Goal: Task Accomplishment & Management: Manage account settings

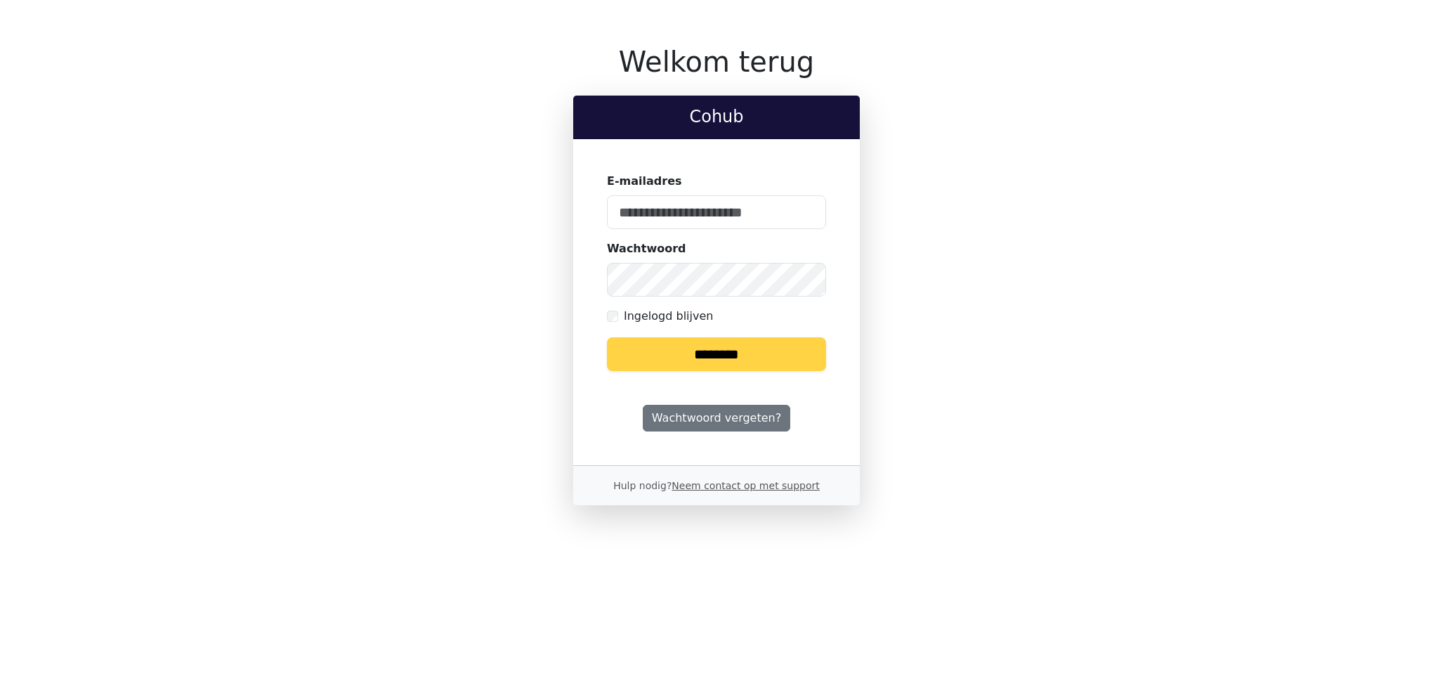
type input "**********"
click at [721, 353] on input "********" at bounding box center [716, 354] width 219 height 34
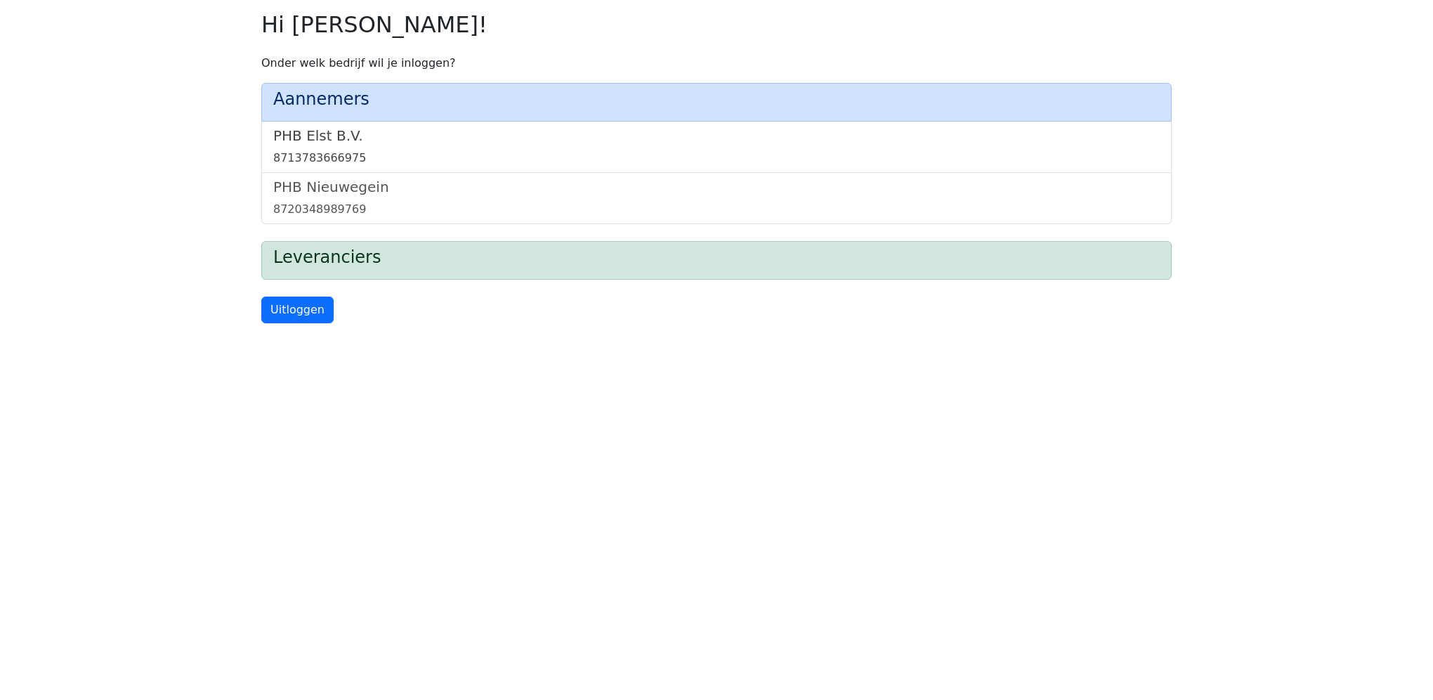
click at [322, 139] on h5 "PHB Elst B.V." at bounding box center [716, 135] width 887 height 17
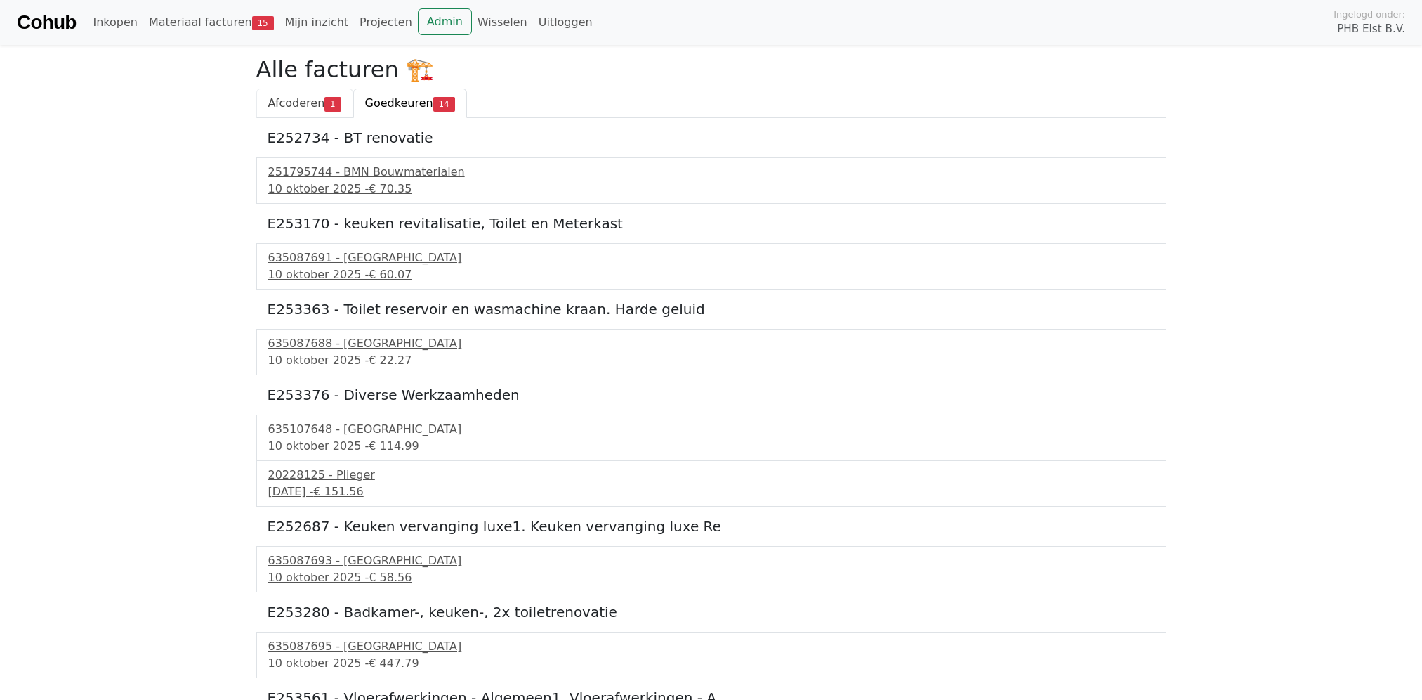
click at [303, 105] on span "Afcoderen" at bounding box center [296, 102] width 57 height 13
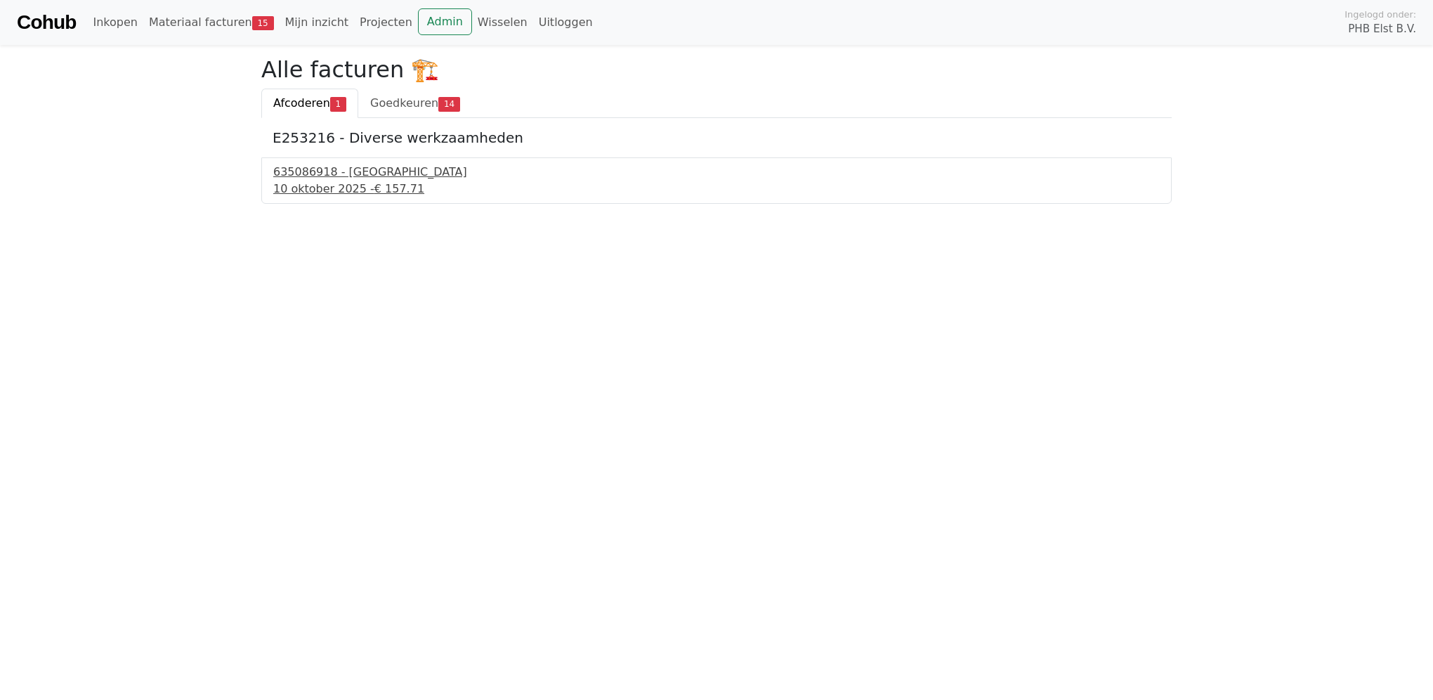
click at [315, 174] on div "635086918 - Technische Unie" at bounding box center [716, 172] width 887 height 17
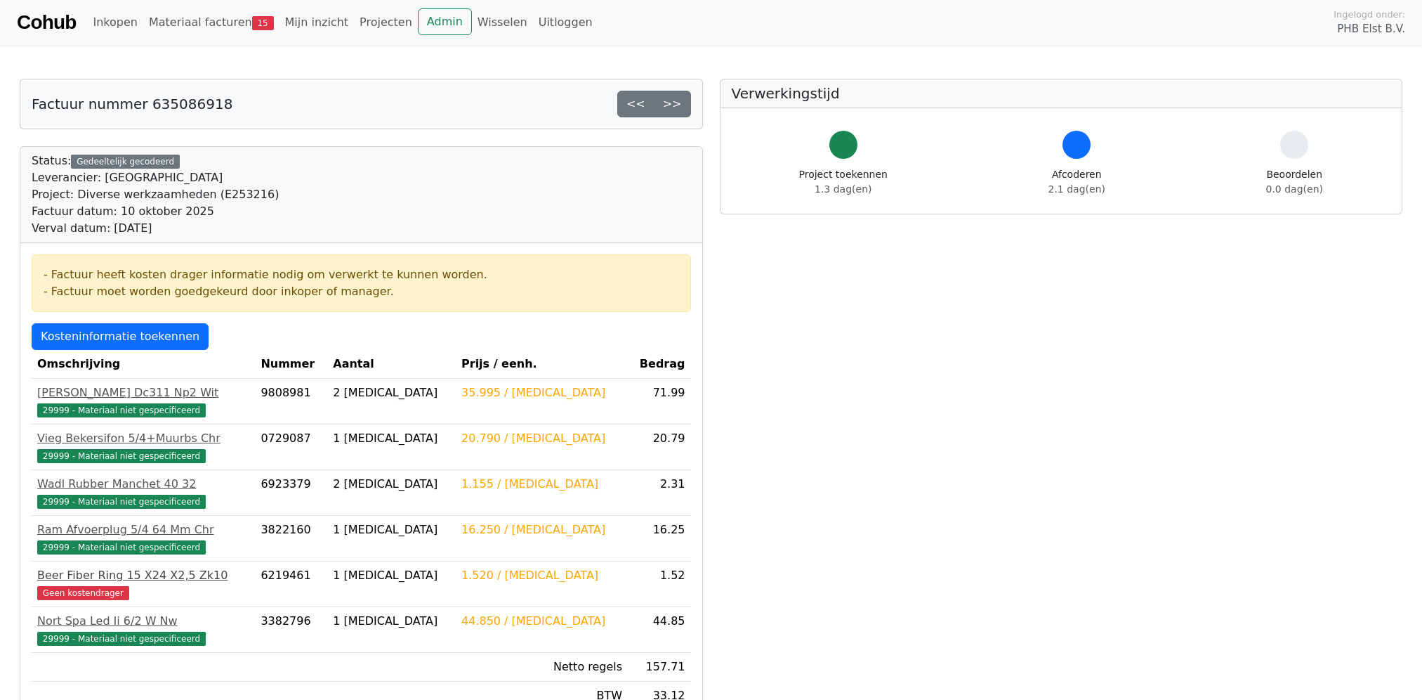
click at [86, 595] on span "Geen kostendrager" at bounding box center [83, 593] width 92 height 14
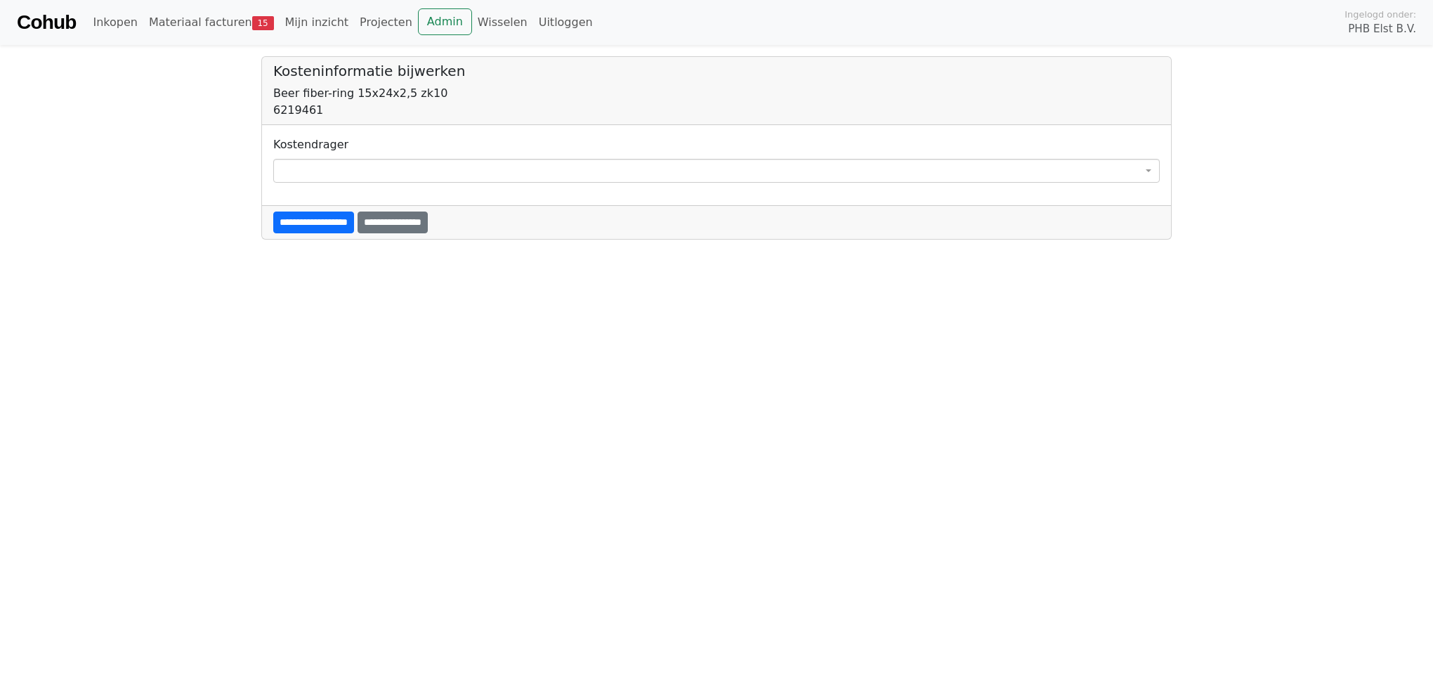
click at [426, 169] on span at bounding box center [716, 171] width 887 height 24
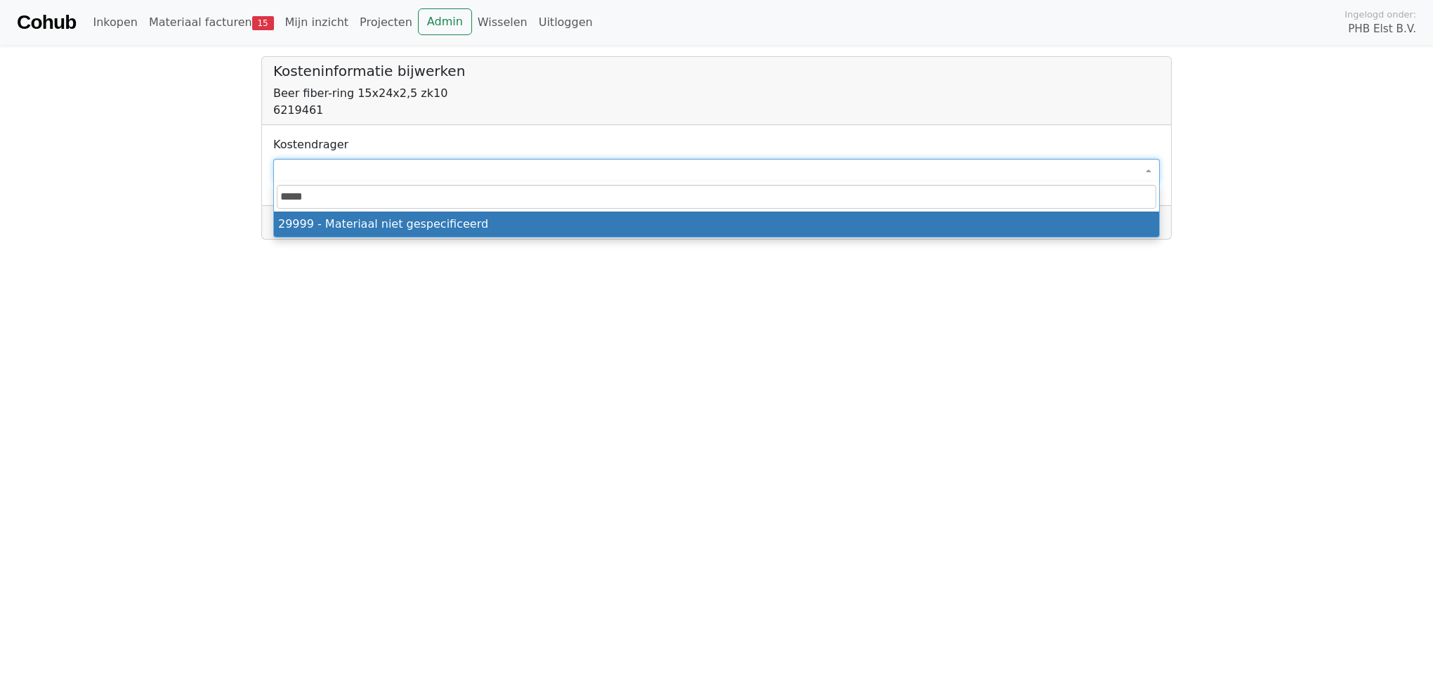
type input "*****"
select select "****"
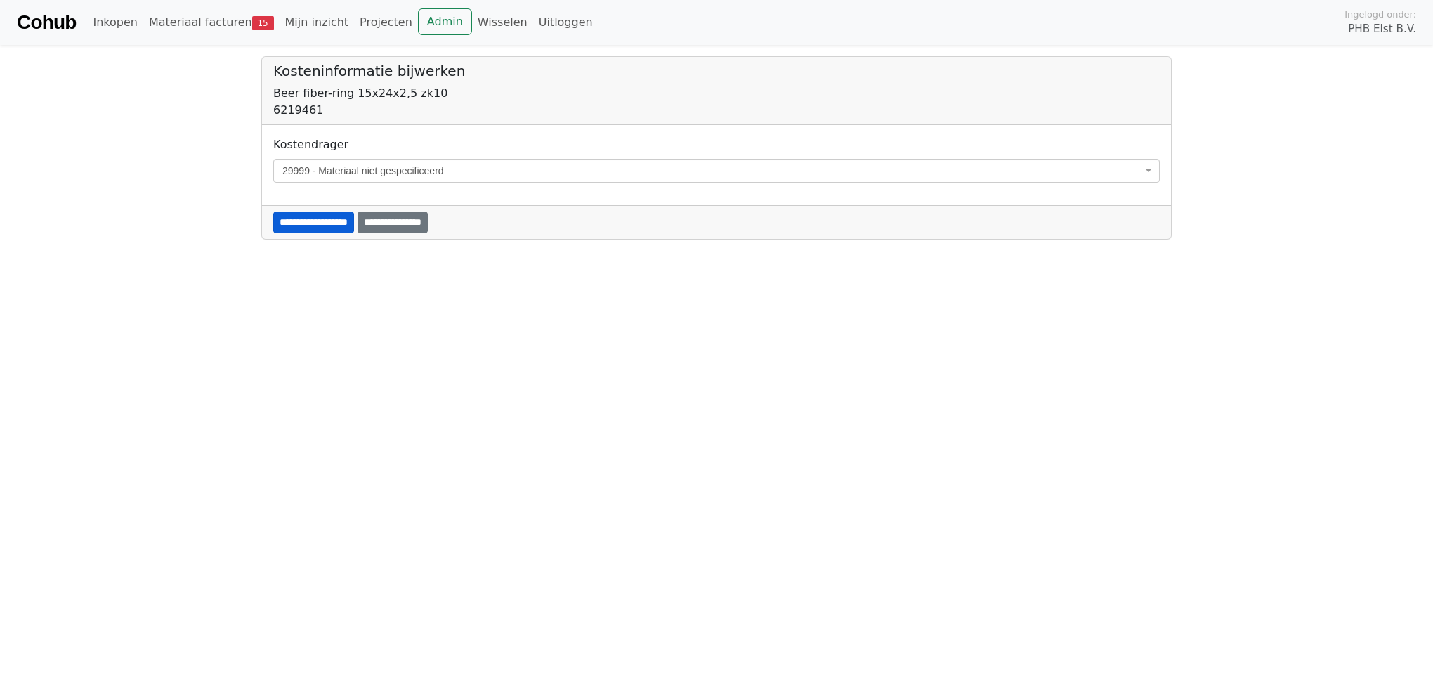
click at [309, 220] on input "**********" at bounding box center [313, 222] width 81 height 22
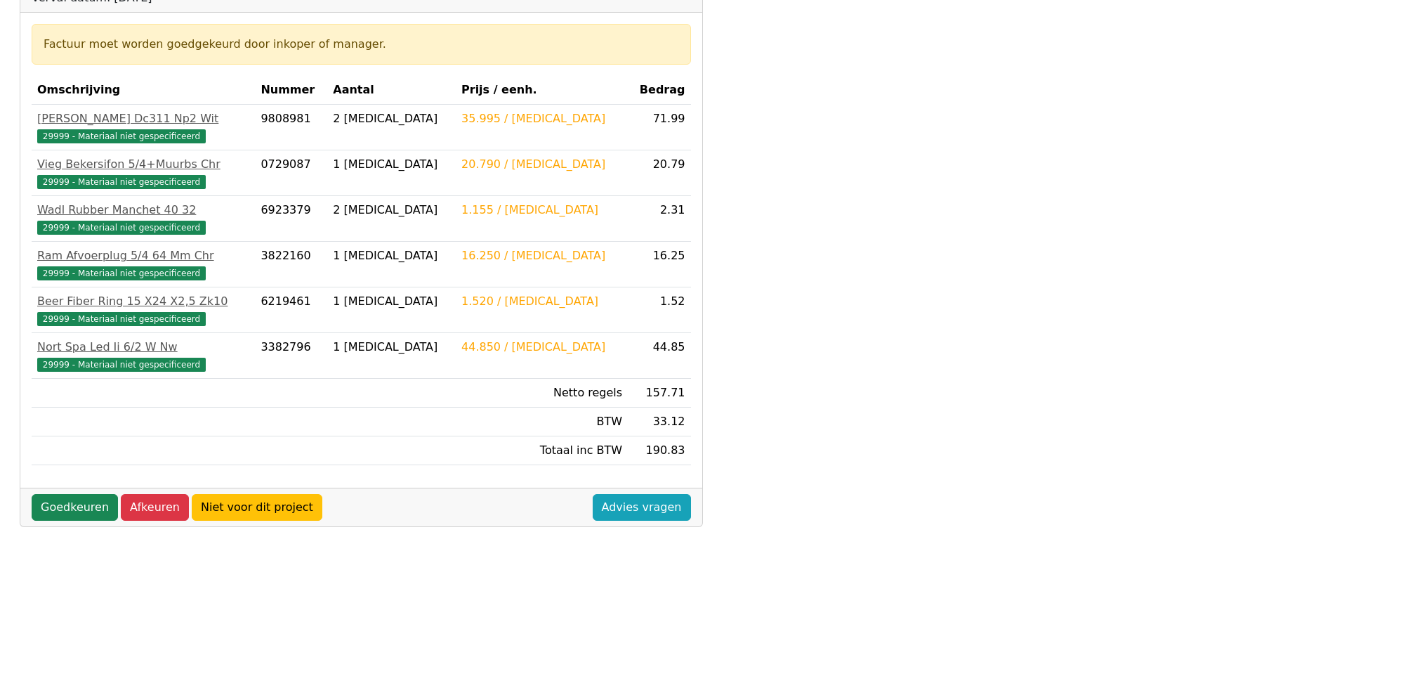
scroll to position [351, 0]
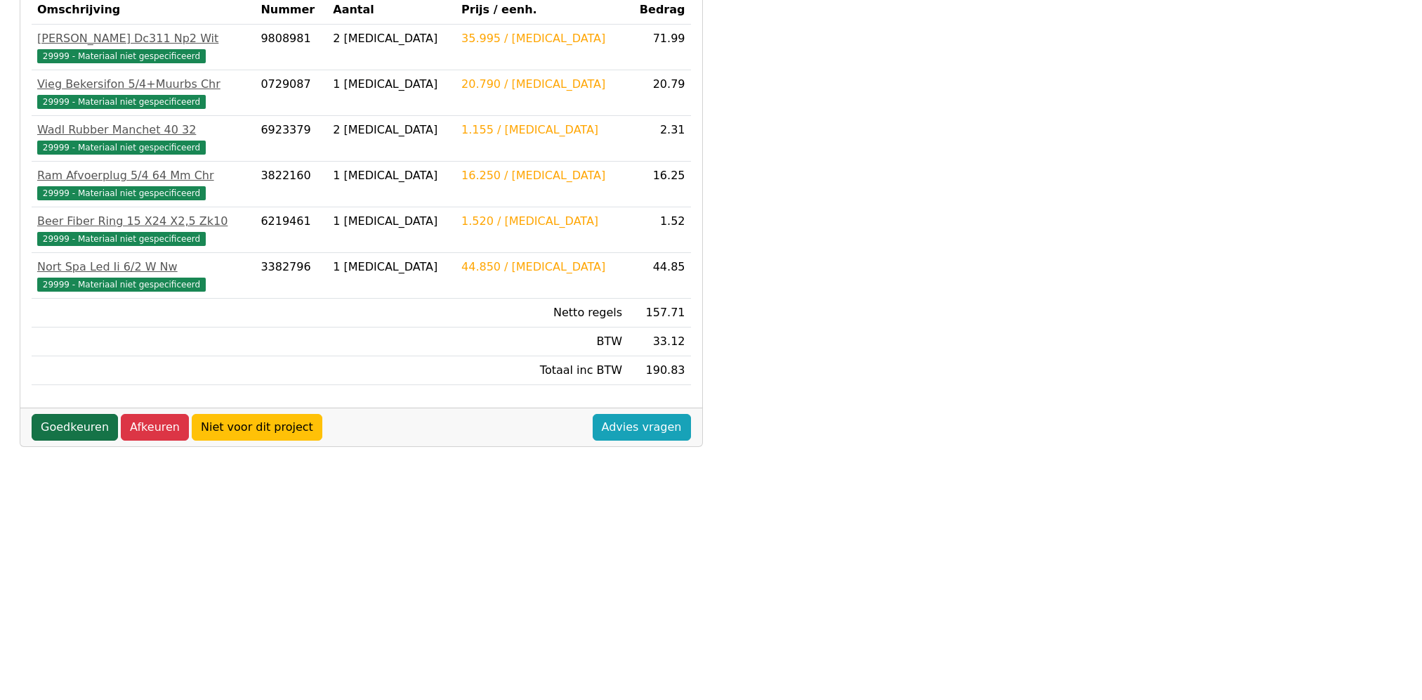
click at [61, 427] on link "Goedkeuren" at bounding box center [75, 427] width 86 height 27
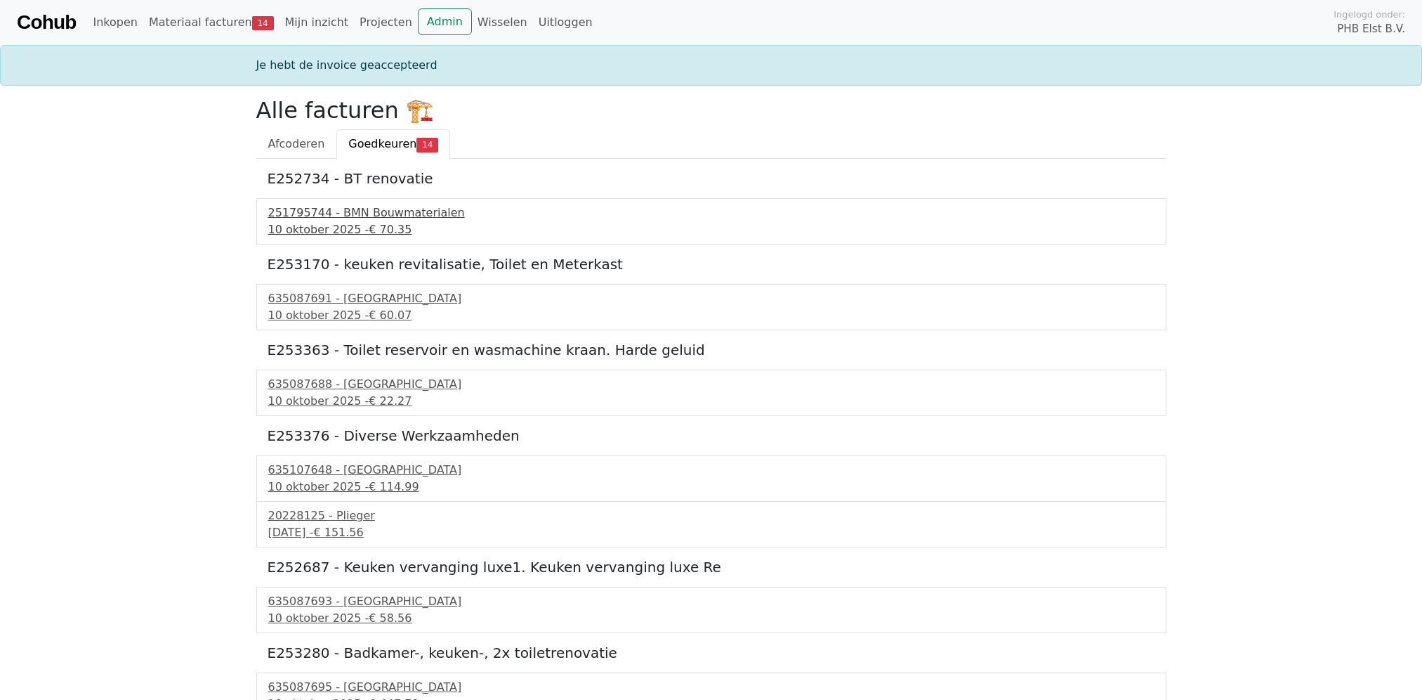
click at [323, 222] on div "10 oktober 2025 - € 70.35" at bounding box center [711, 229] width 887 height 17
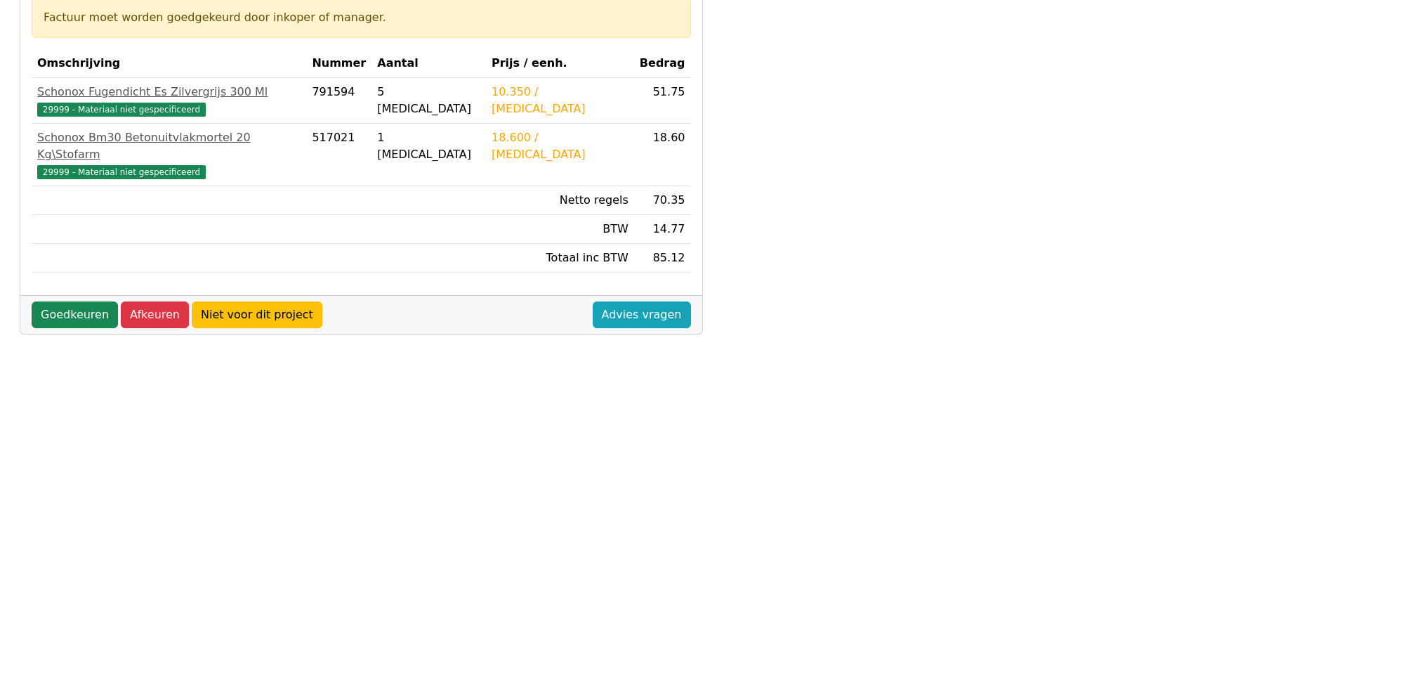
scroll to position [281, 0]
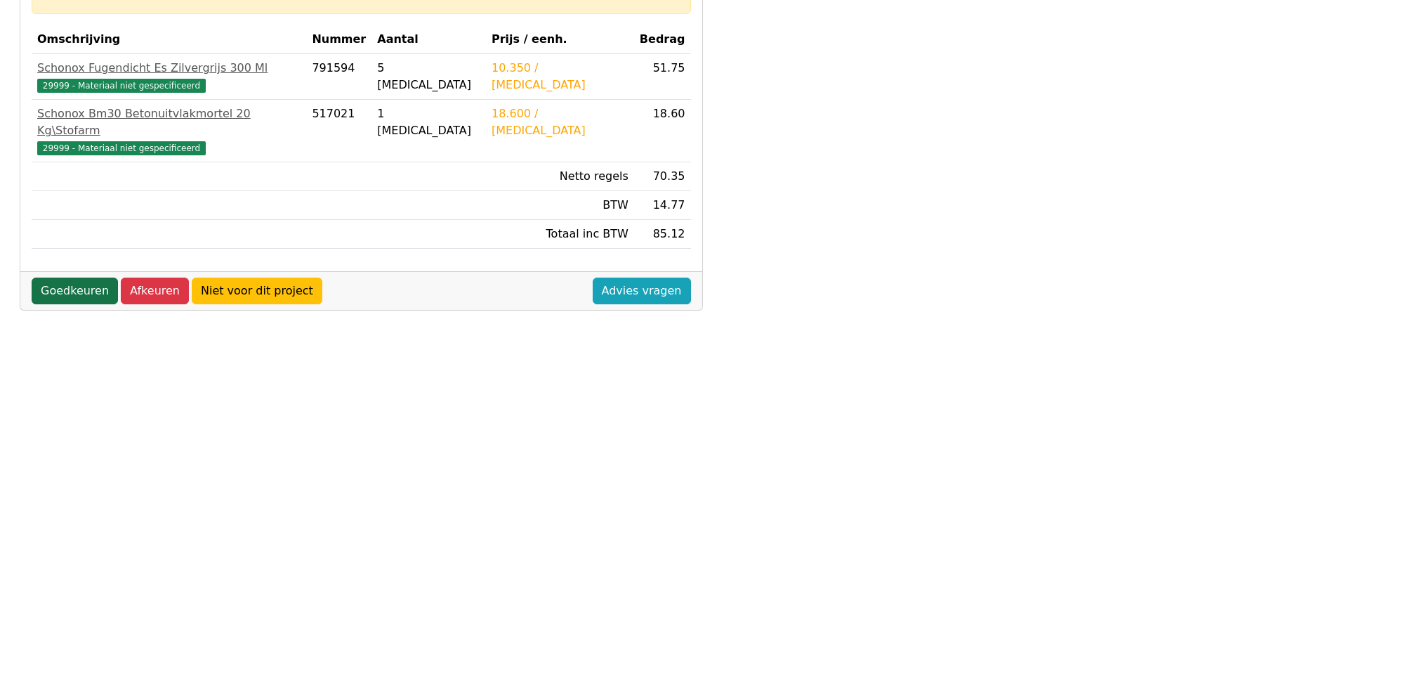
click at [74, 277] on link "Goedkeuren" at bounding box center [75, 290] width 86 height 27
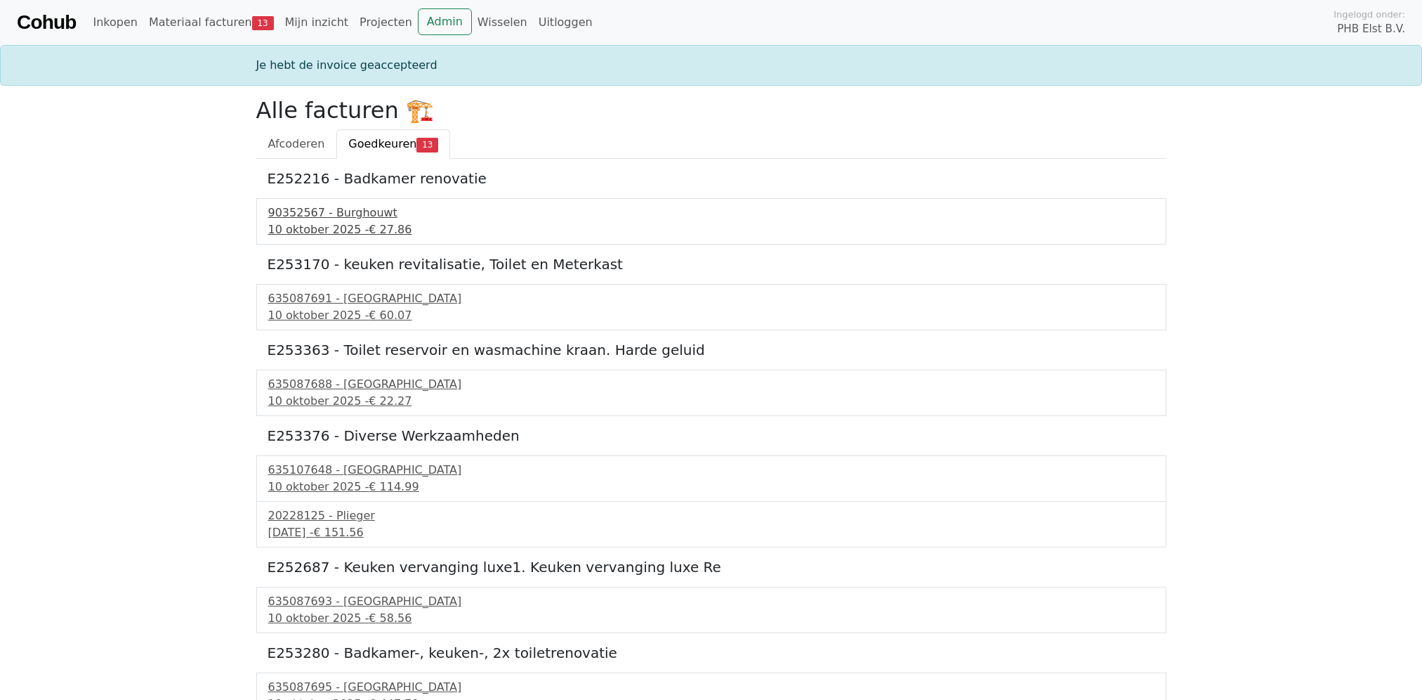
click at [284, 214] on div "90352567 - Burghouwt" at bounding box center [711, 212] width 887 height 17
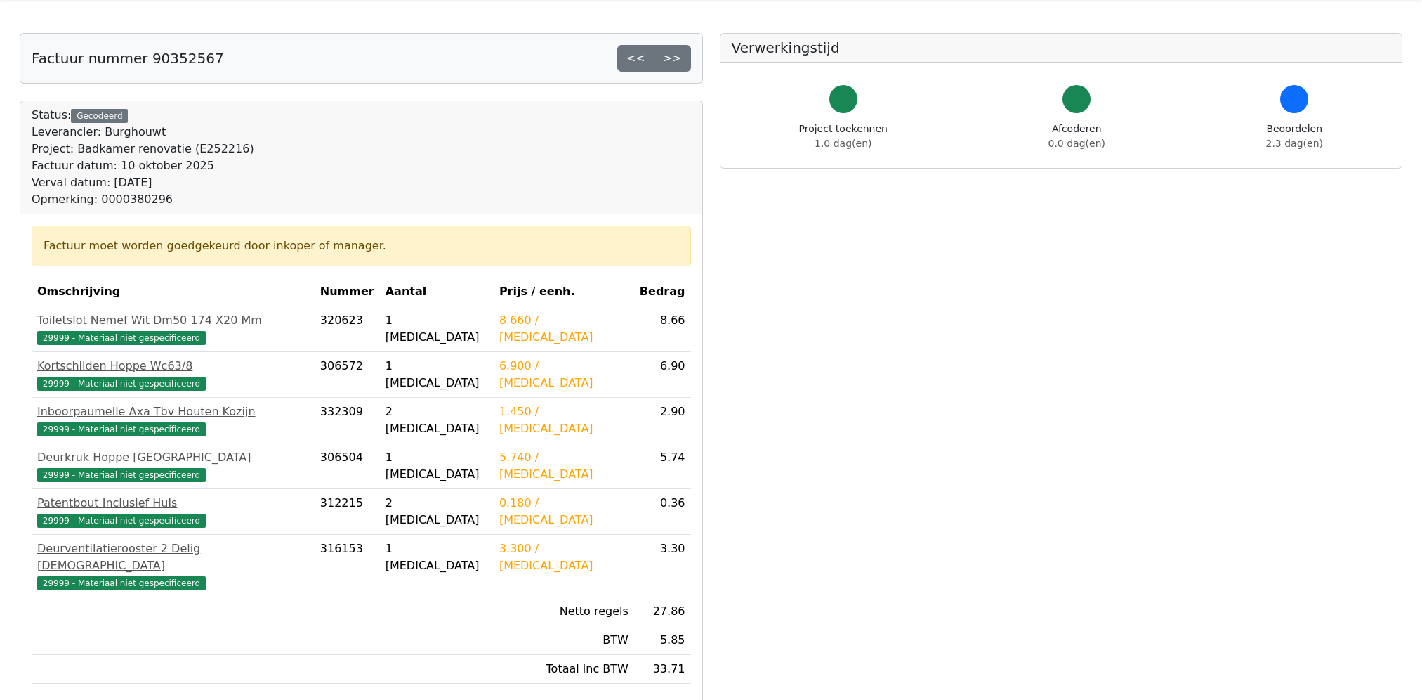
scroll to position [140, 0]
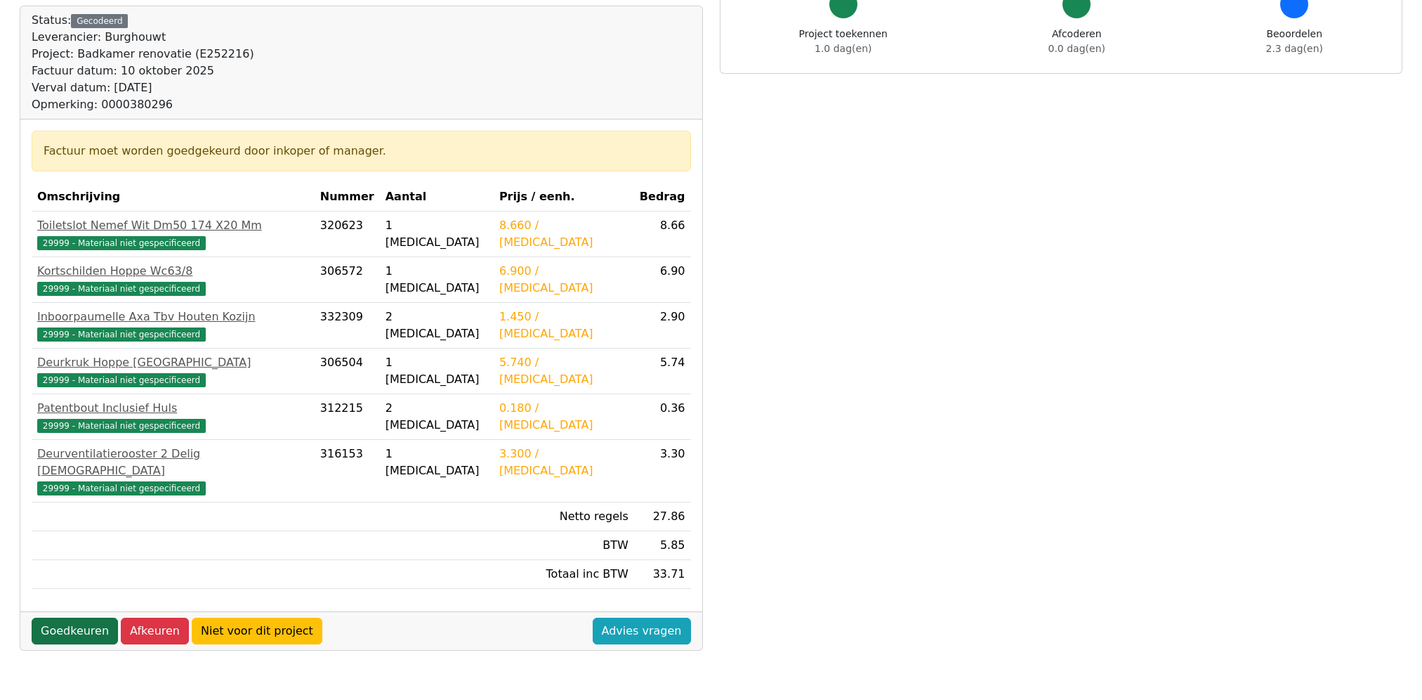
click at [81, 617] on link "Goedkeuren" at bounding box center [75, 630] width 86 height 27
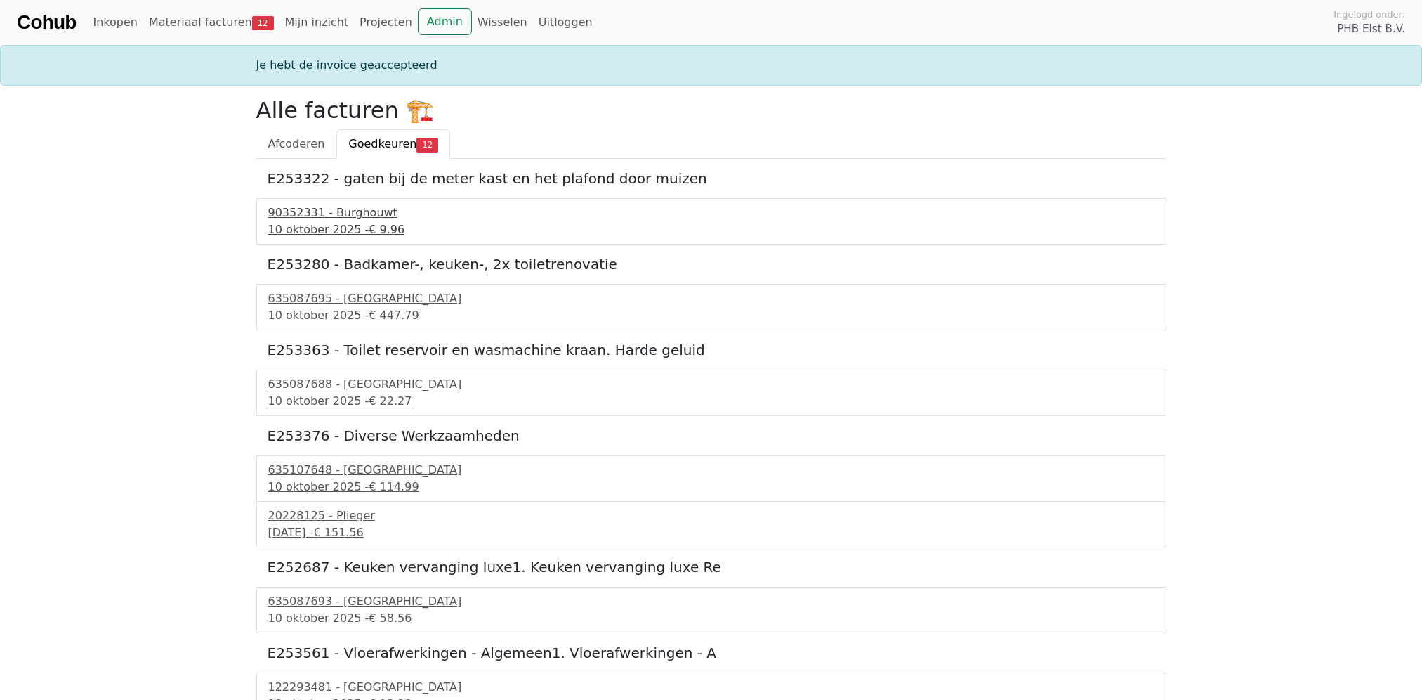
click at [346, 218] on div "90352331 - Burghouwt" at bounding box center [711, 212] width 887 height 17
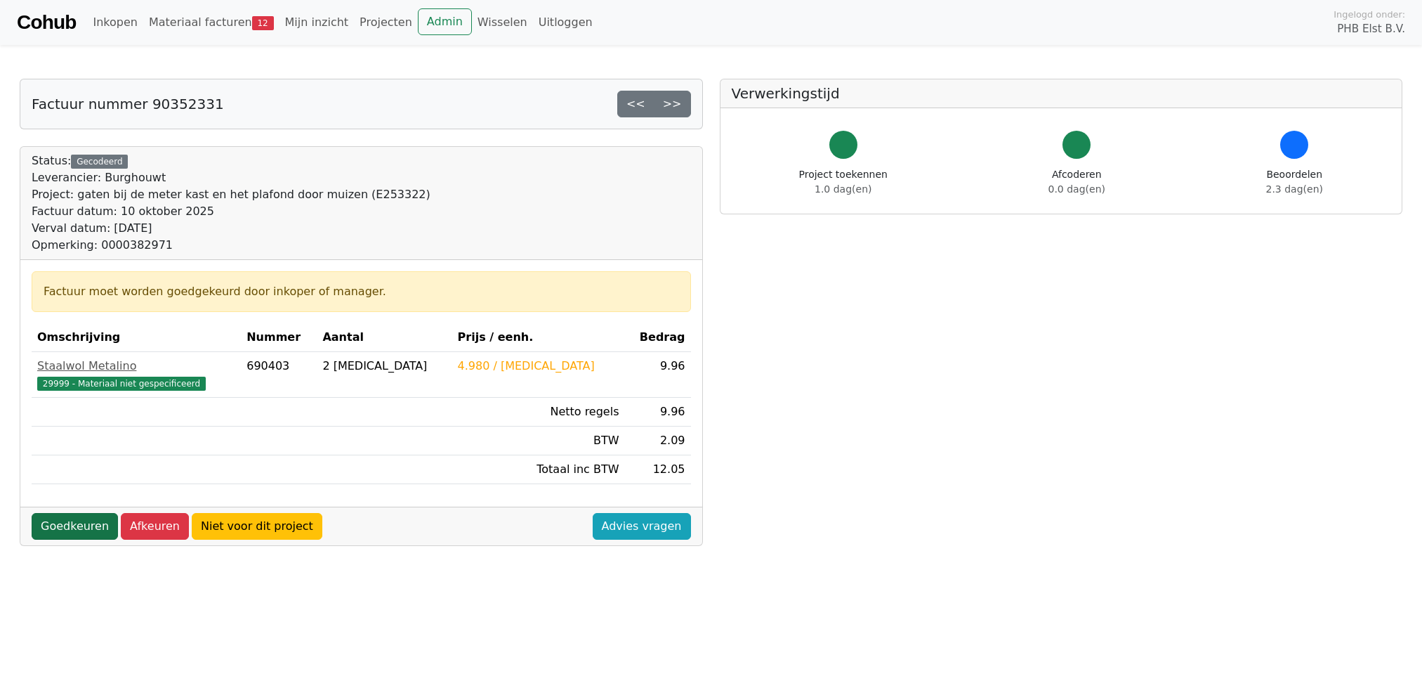
click at [51, 528] on link "Goedkeuren" at bounding box center [75, 526] width 86 height 27
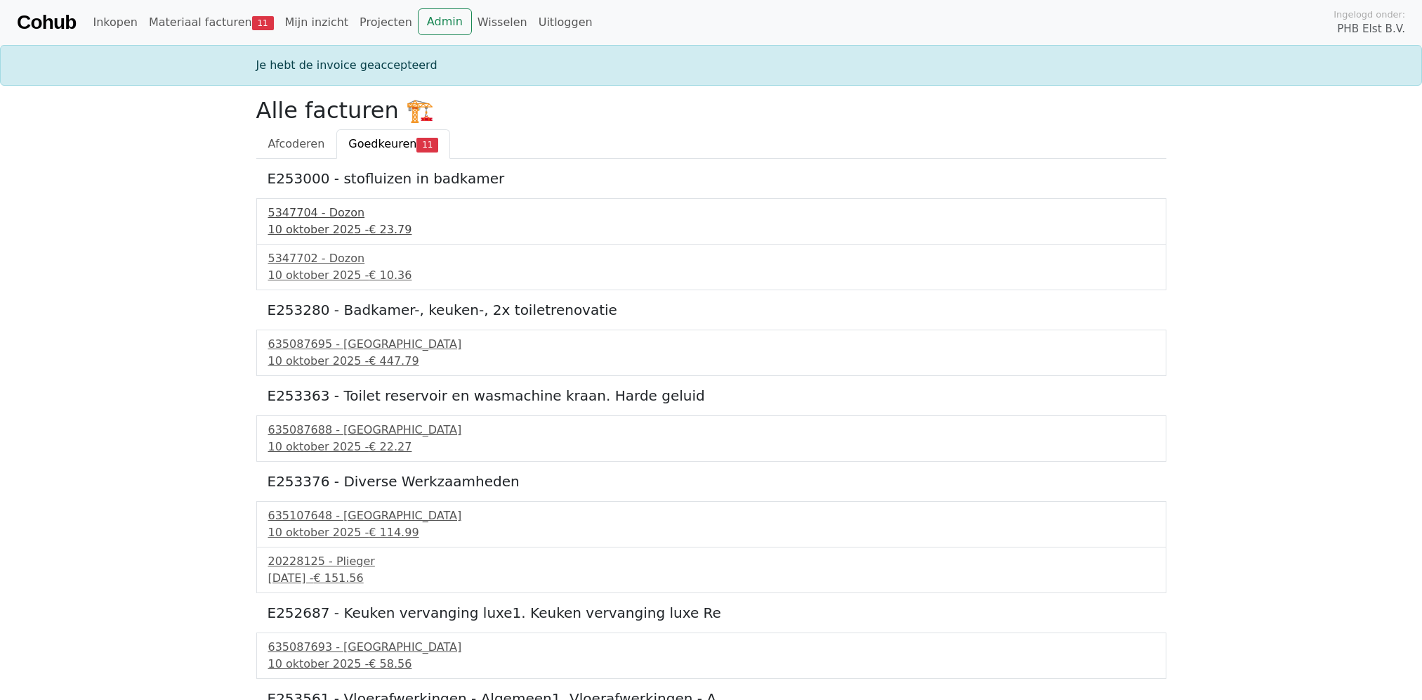
click at [292, 208] on div "5347704 - Dozon" at bounding box center [711, 212] width 887 height 17
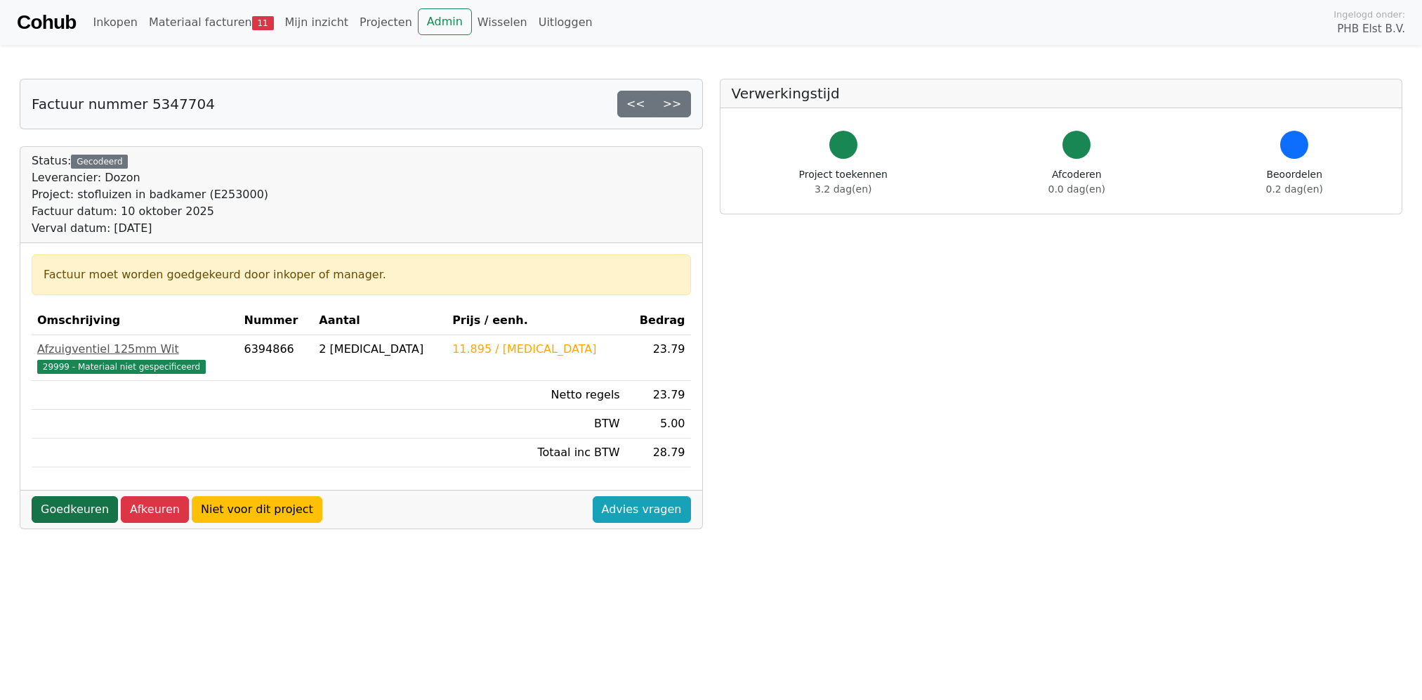
click at [76, 506] on link "Goedkeuren" at bounding box center [75, 509] width 86 height 27
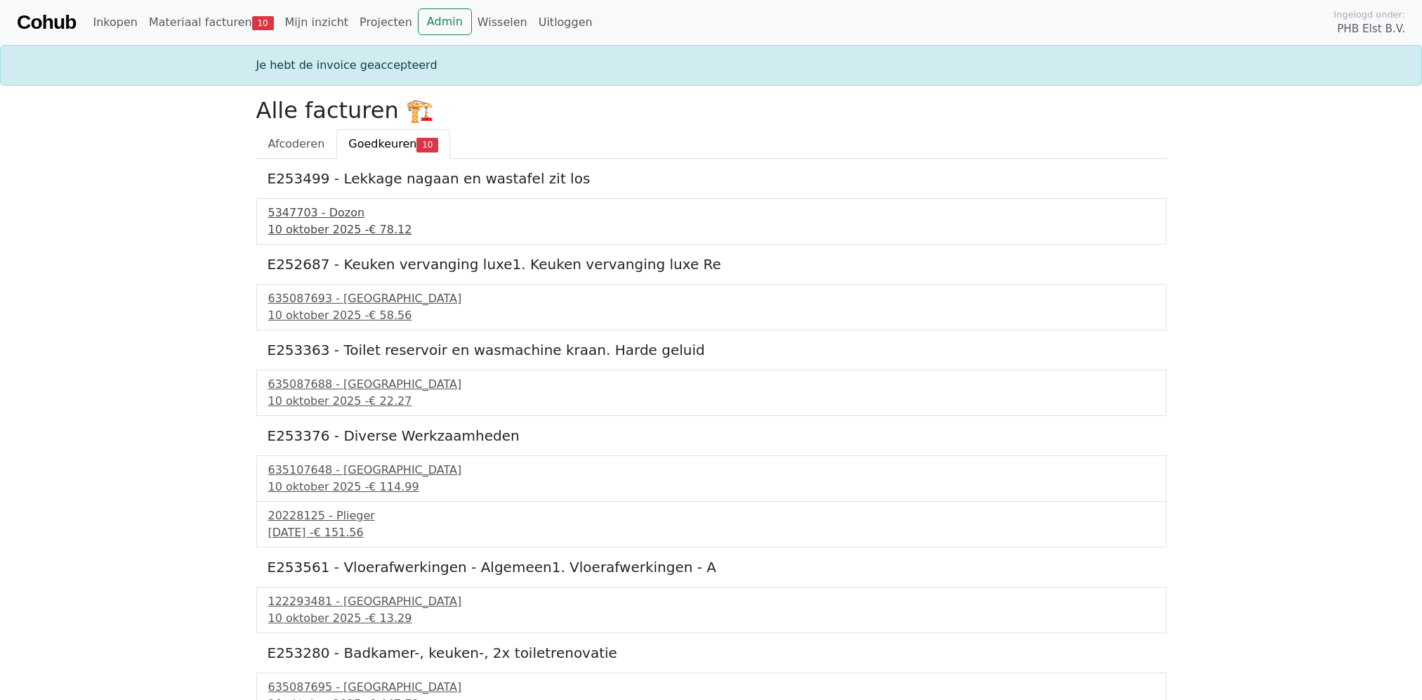
click at [301, 210] on div "5347703 - Dozon" at bounding box center [711, 212] width 887 height 17
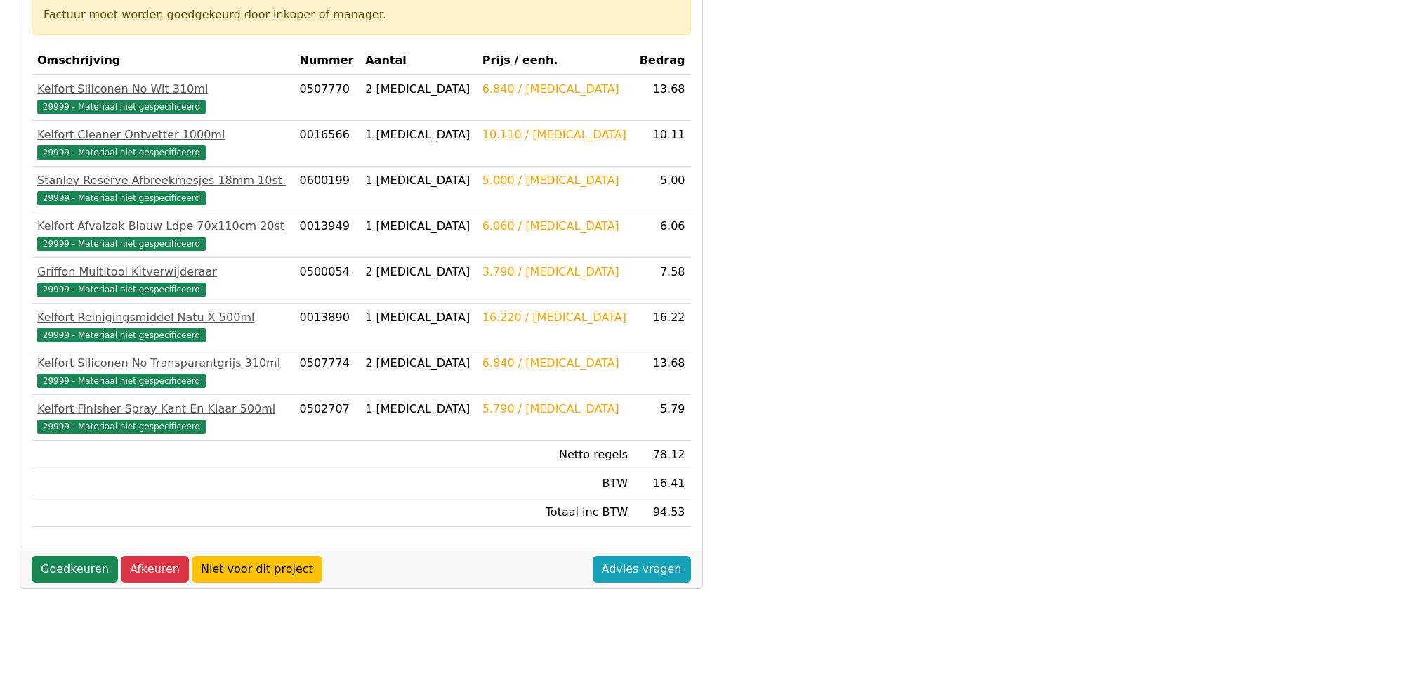
scroll to position [342, 0]
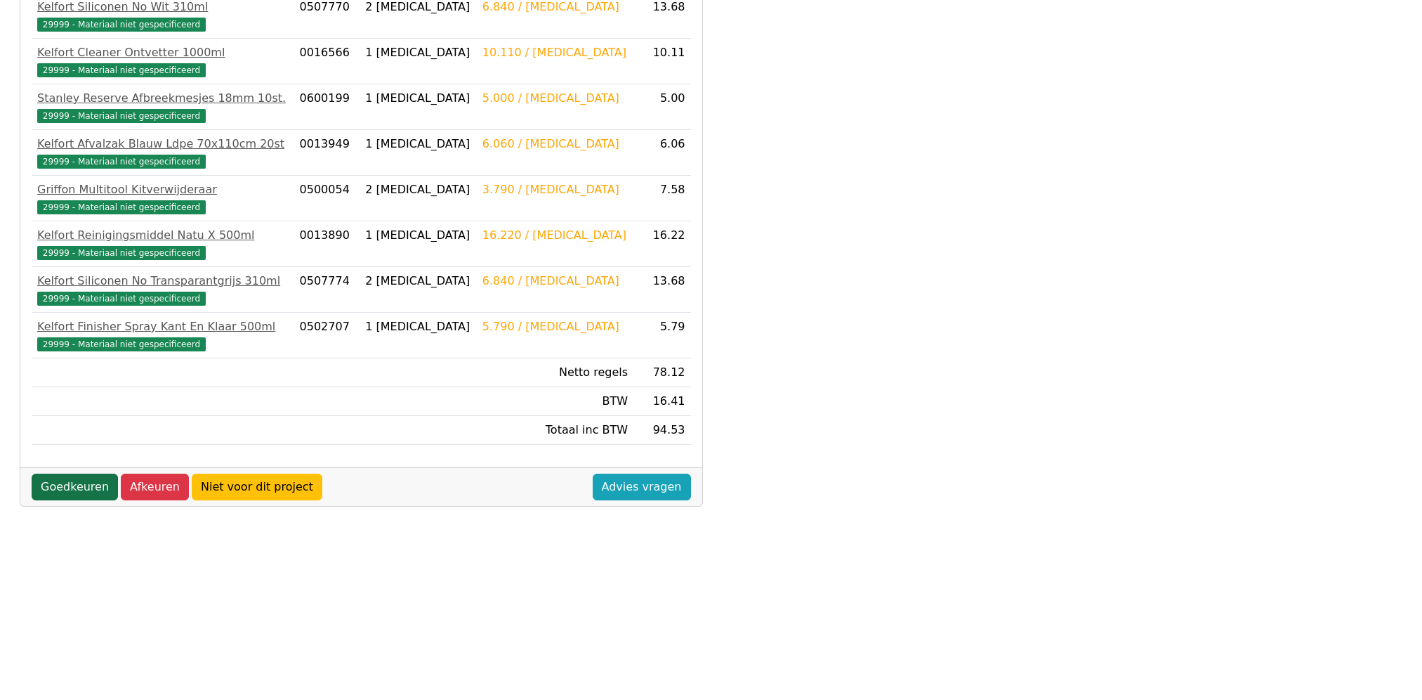
click at [70, 490] on link "Goedkeuren" at bounding box center [75, 486] width 86 height 27
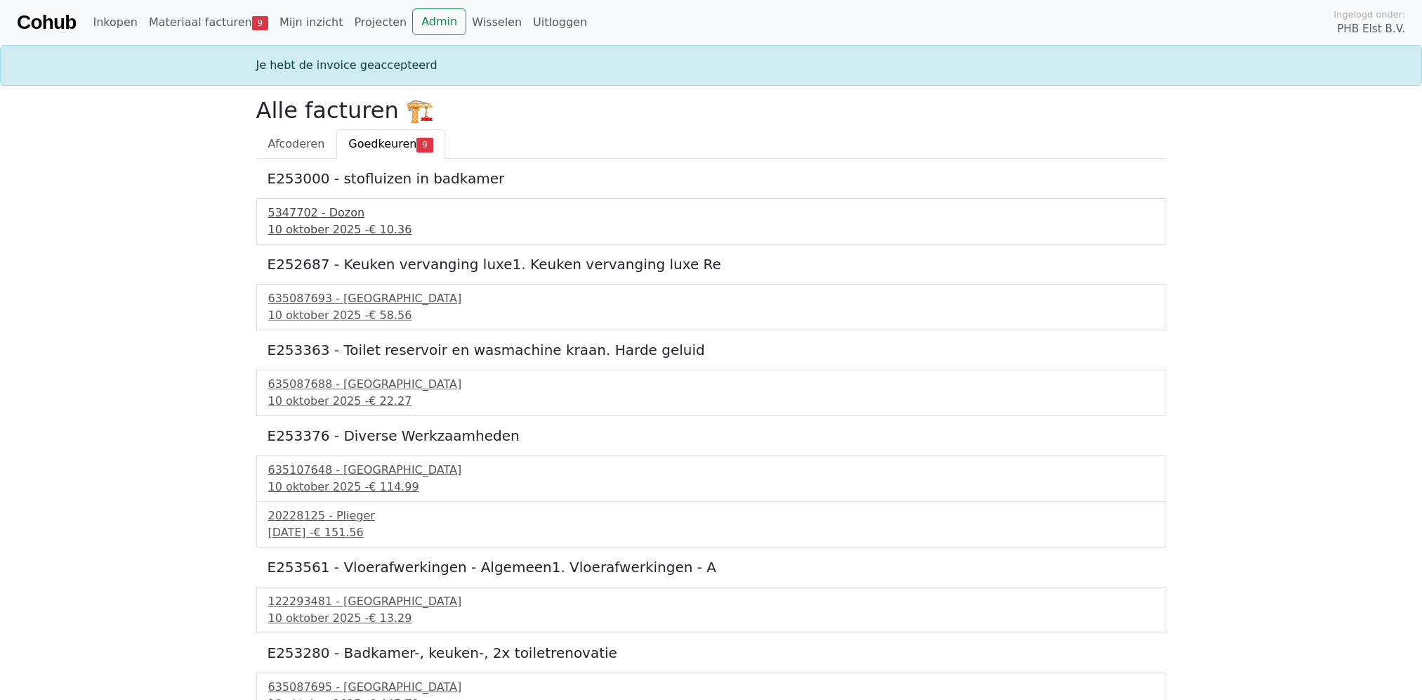
click at [295, 220] on div "5347702 - Dozon" at bounding box center [711, 212] width 887 height 17
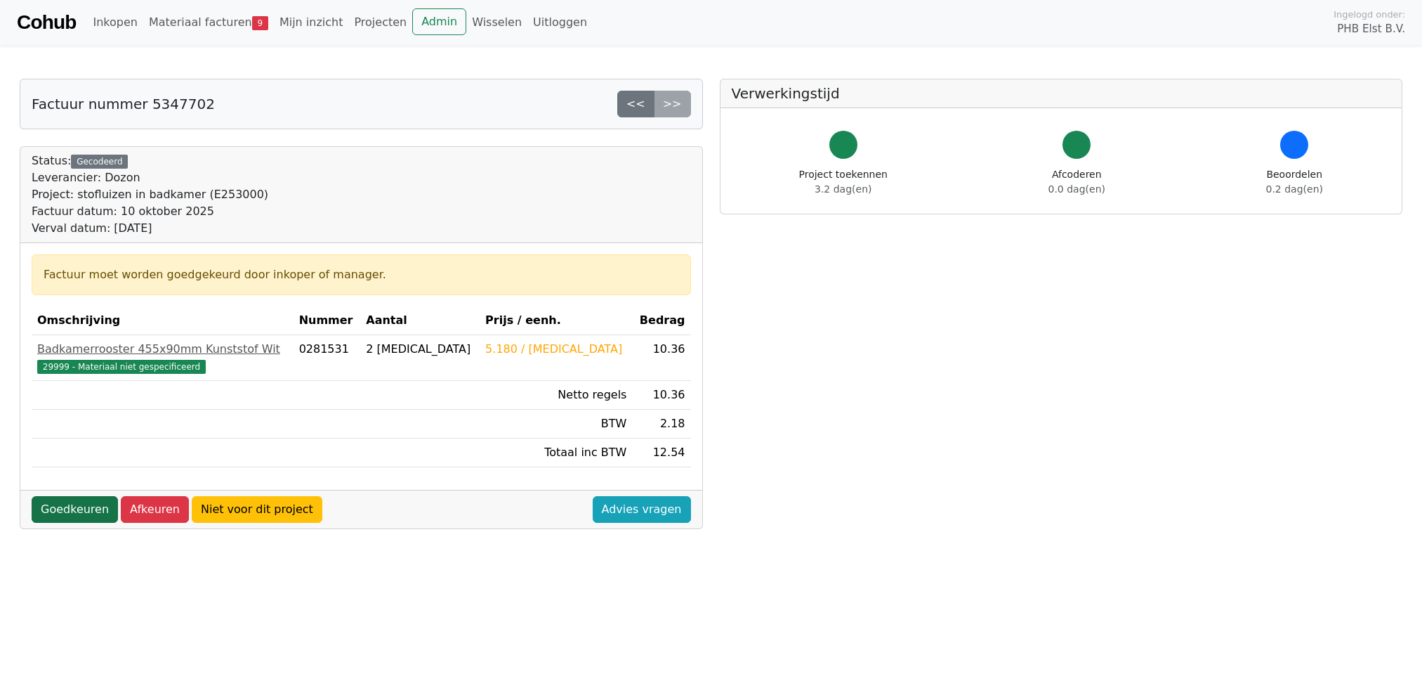
click at [63, 512] on link "Goedkeuren" at bounding box center [75, 509] width 86 height 27
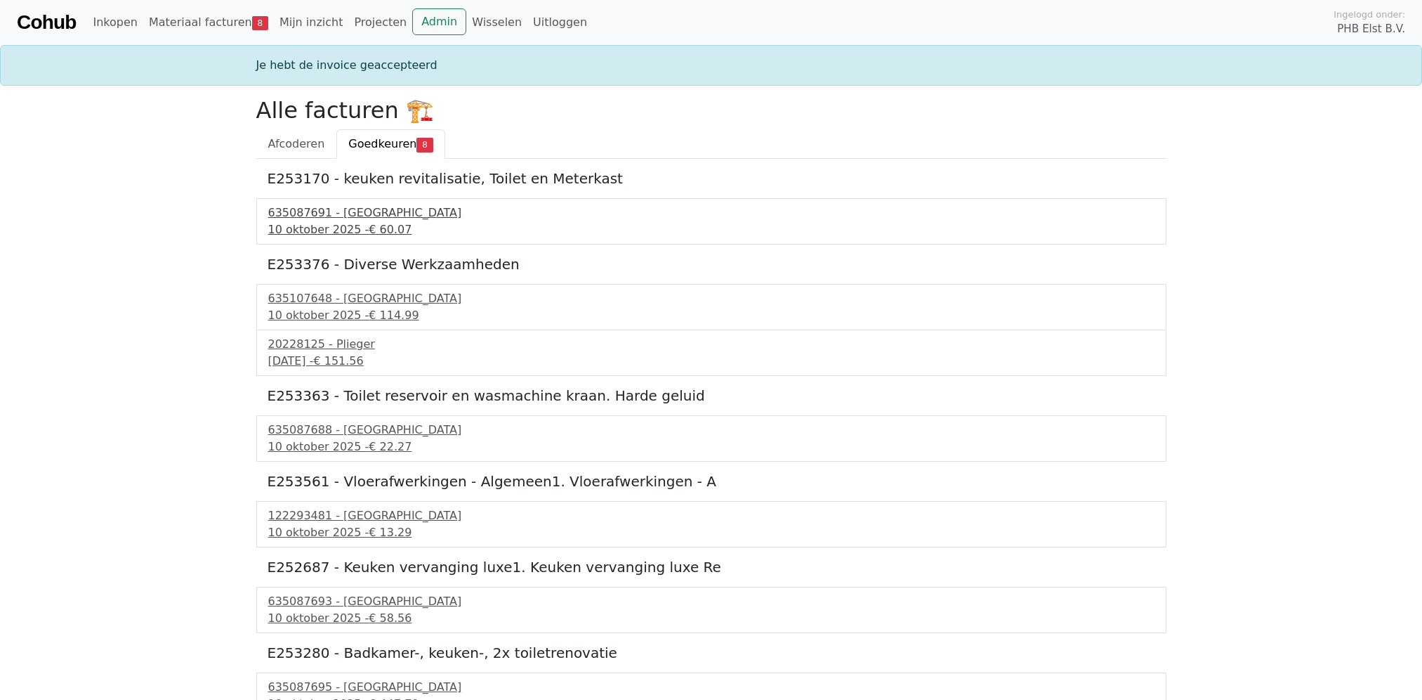
click at [299, 228] on div "10 oktober 2025 - € 60.07" at bounding box center [711, 229] width 887 height 17
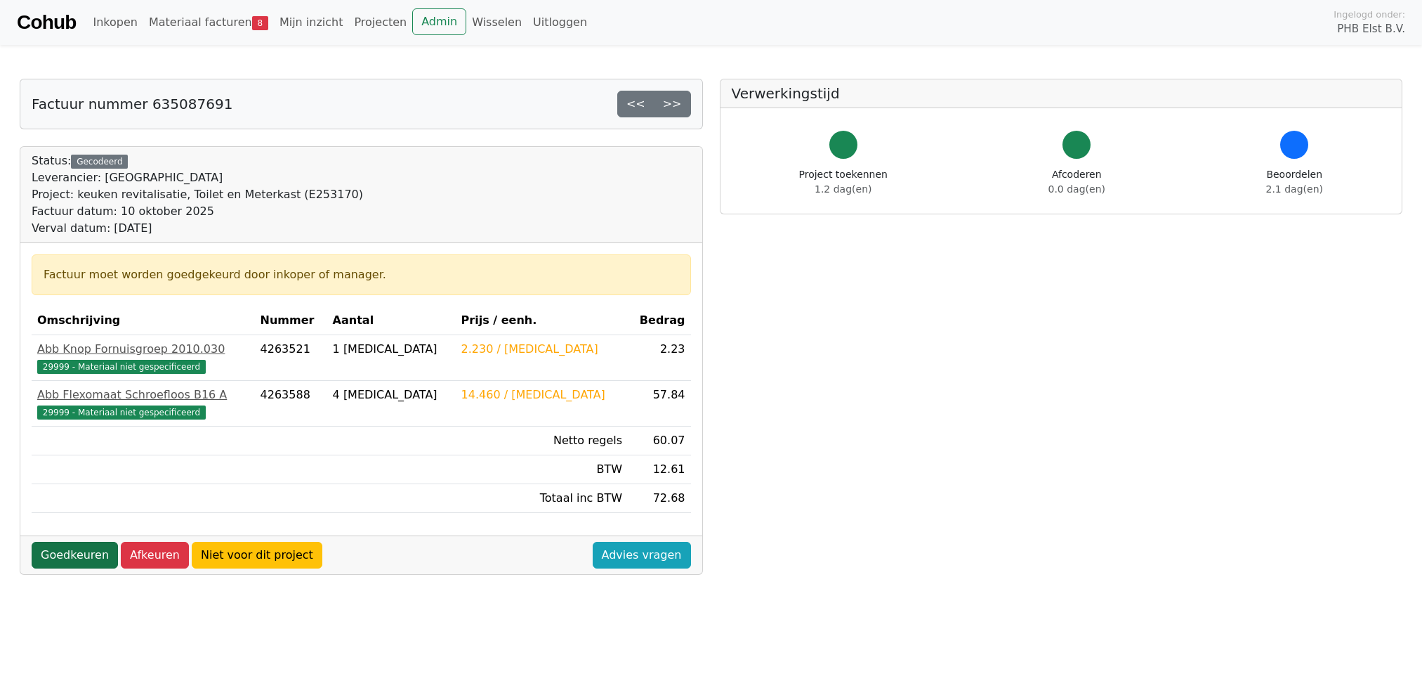
click at [69, 561] on link "Goedkeuren" at bounding box center [75, 555] width 86 height 27
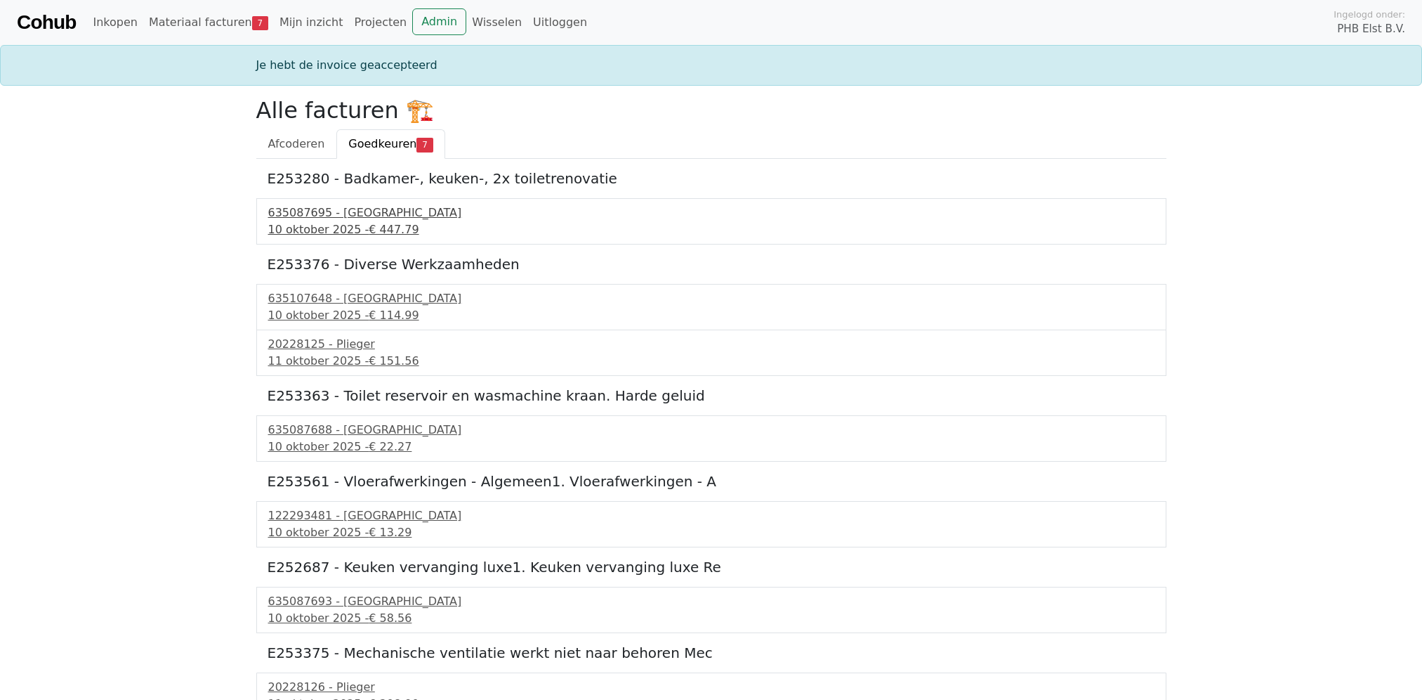
click at [333, 213] on div "635087695 - Technische Unie" at bounding box center [711, 212] width 887 height 17
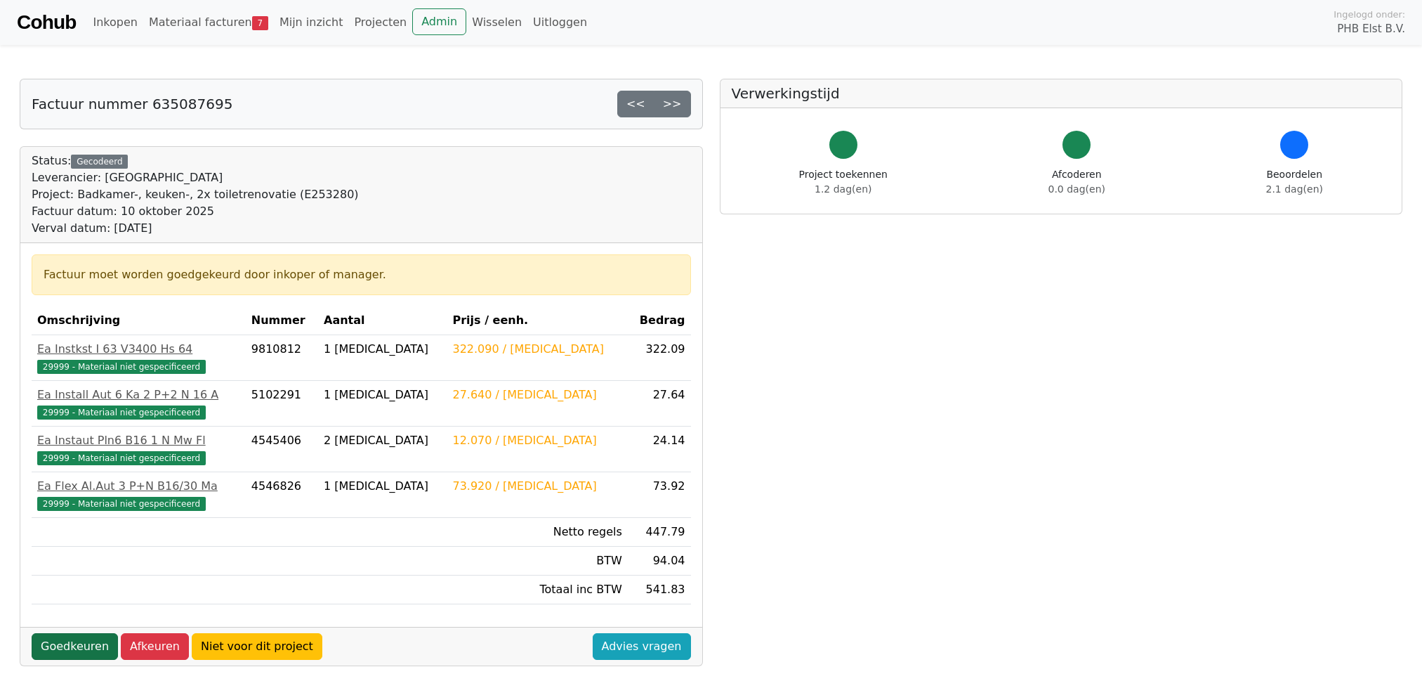
click at [70, 646] on link "Goedkeuren" at bounding box center [75, 646] width 86 height 27
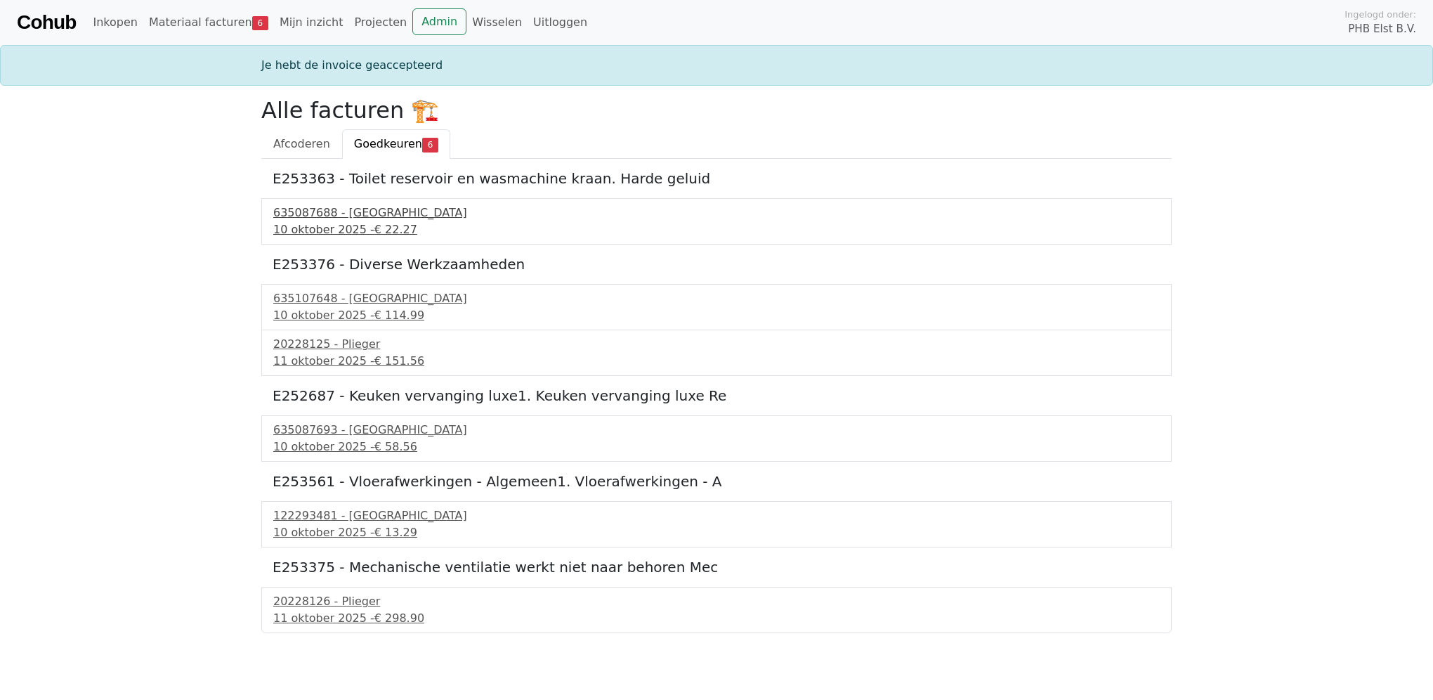
click at [324, 218] on div "635087688 - Technische Unie" at bounding box center [716, 212] width 887 height 17
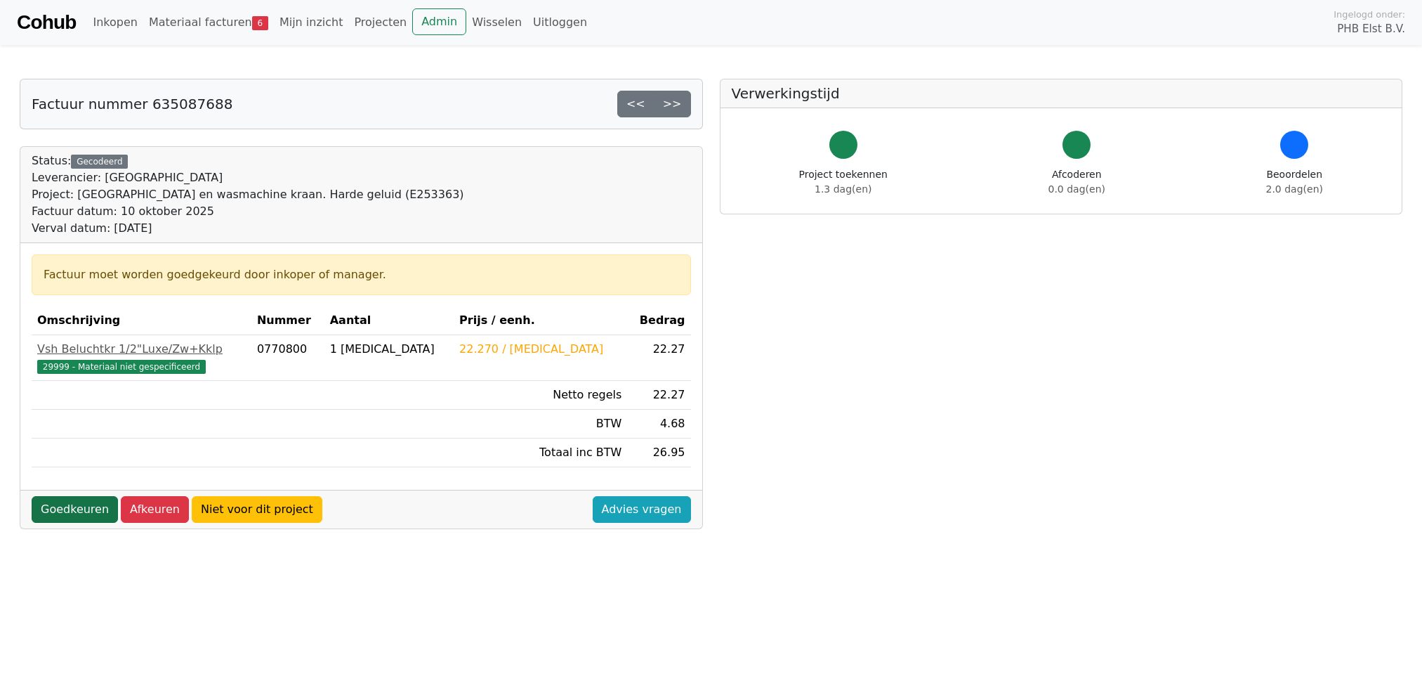
click at [60, 507] on link "Goedkeuren" at bounding box center [75, 509] width 86 height 27
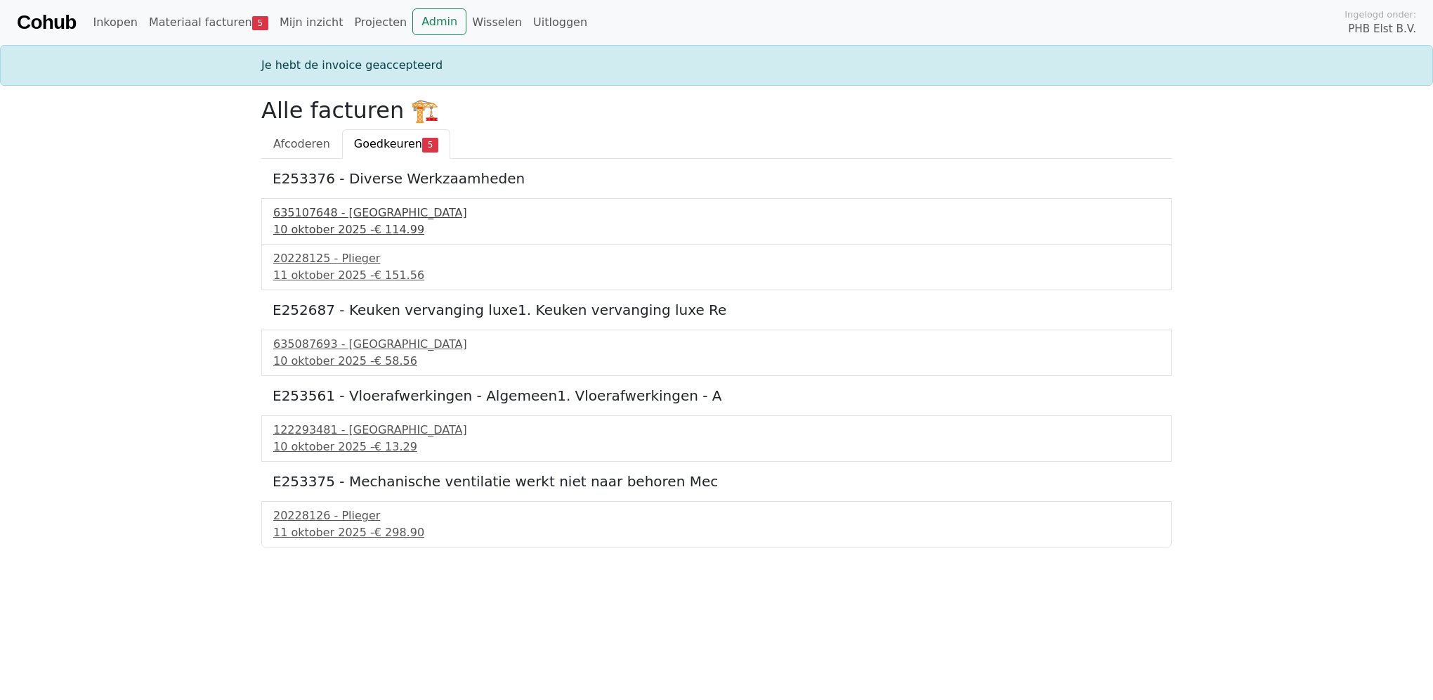
click at [351, 228] on div "10 oktober 2025 - € 114.99" at bounding box center [716, 229] width 887 height 17
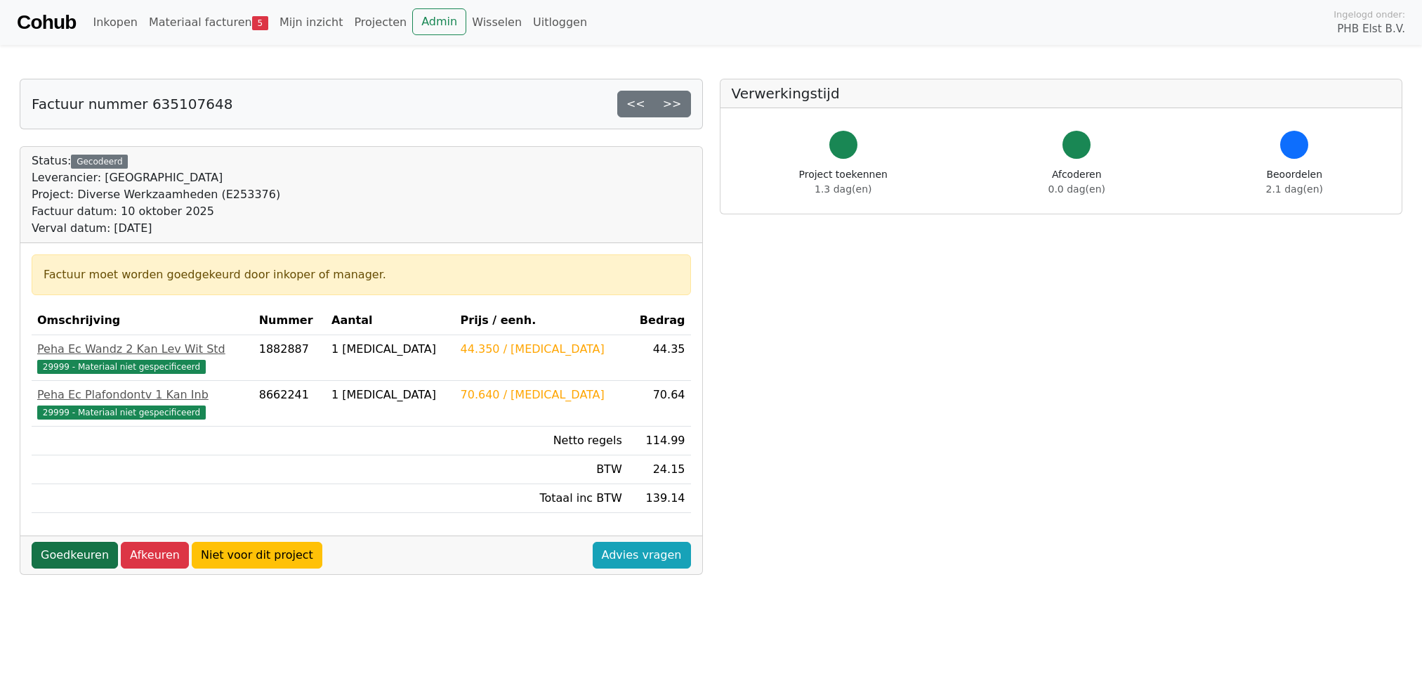
click at [67, 552] on link "Goedkeuren" at bounding box center [75, 555] width 86 height 27
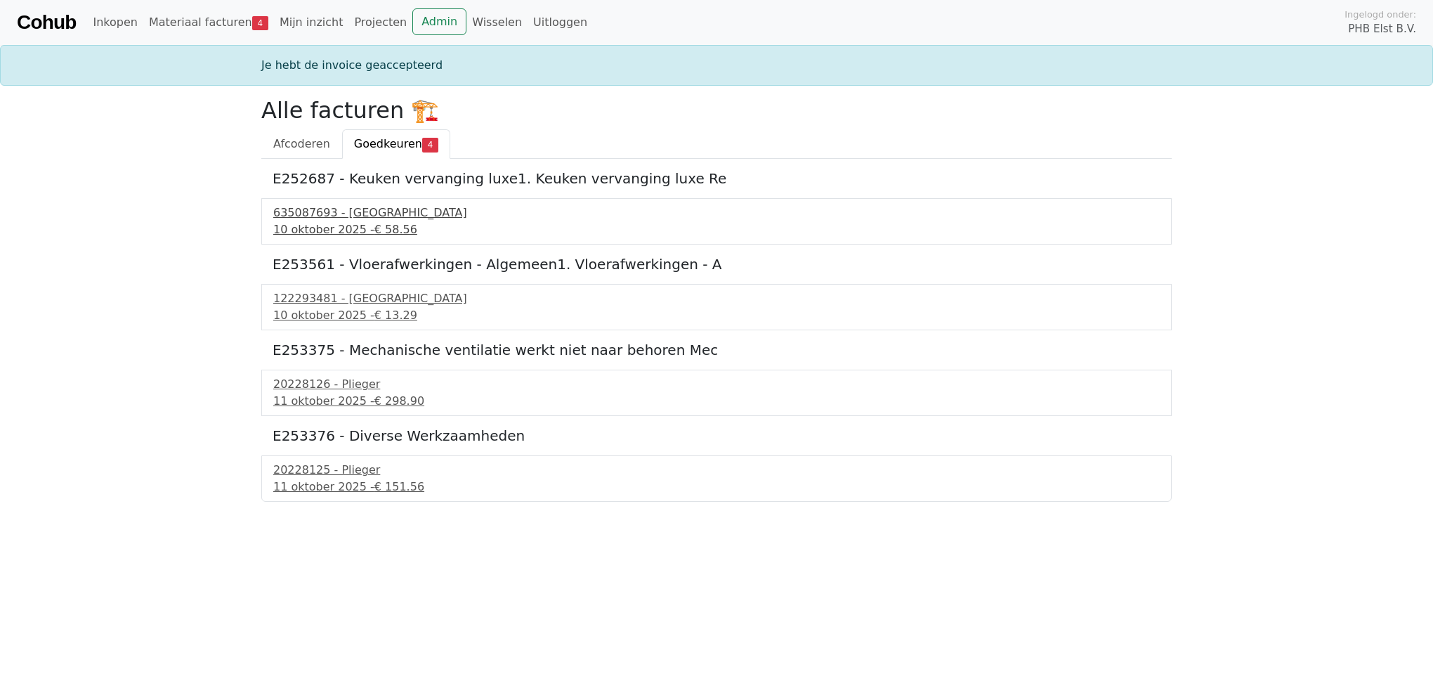
click at [332, 226] on div "10 oktober 2025 - € 58.56" at bounding box center [716, 229] width 887 height 17
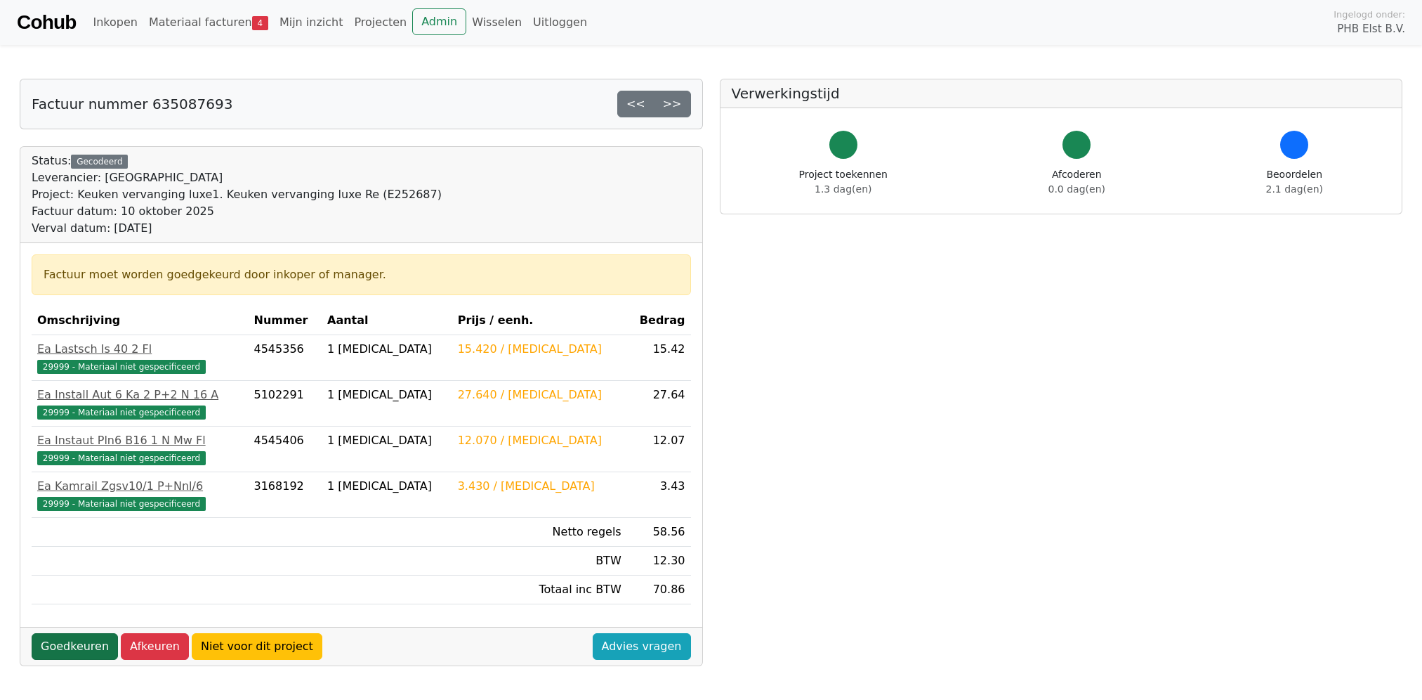
click at [67, 646] on link "Goedkeuren" at bounding box center [75, 646] width 86 height 27
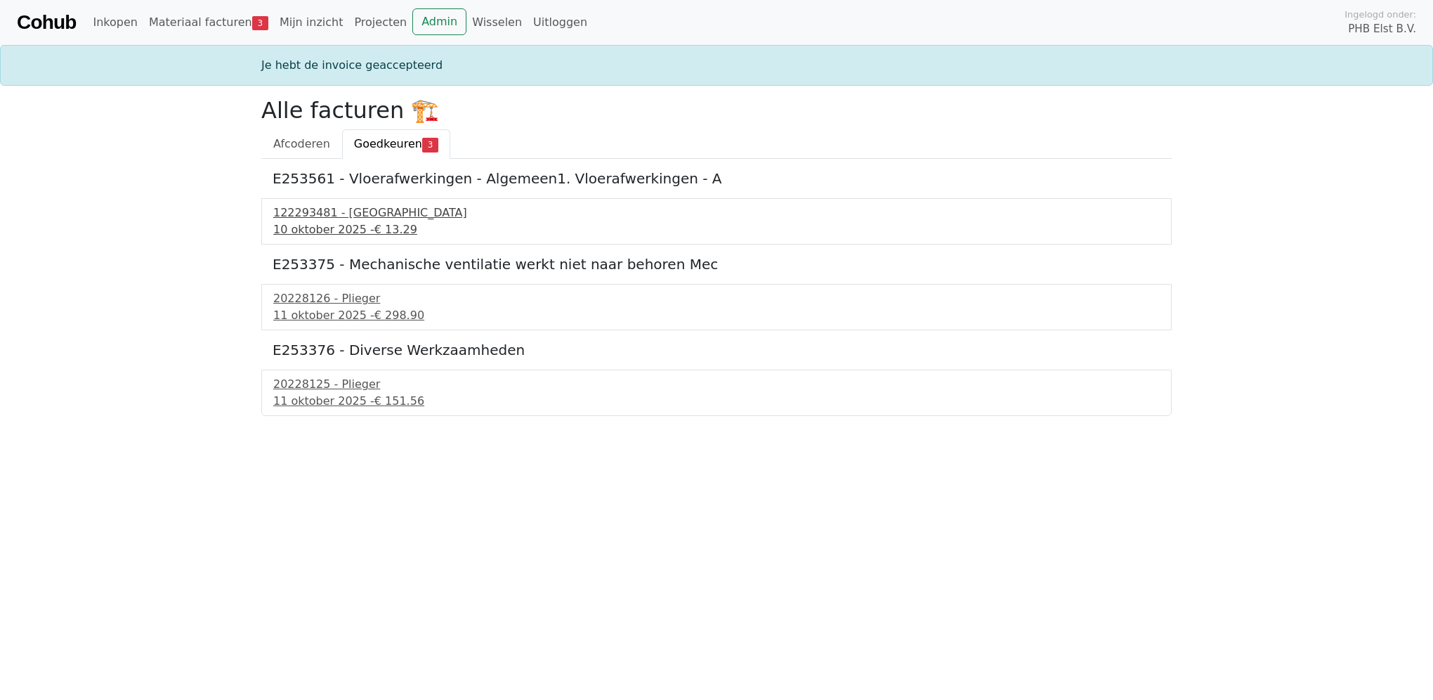
click at [296, 222] on div "10 oktober 2025 - € 13.29" at bounding box center [716, 229] width 887 height 17
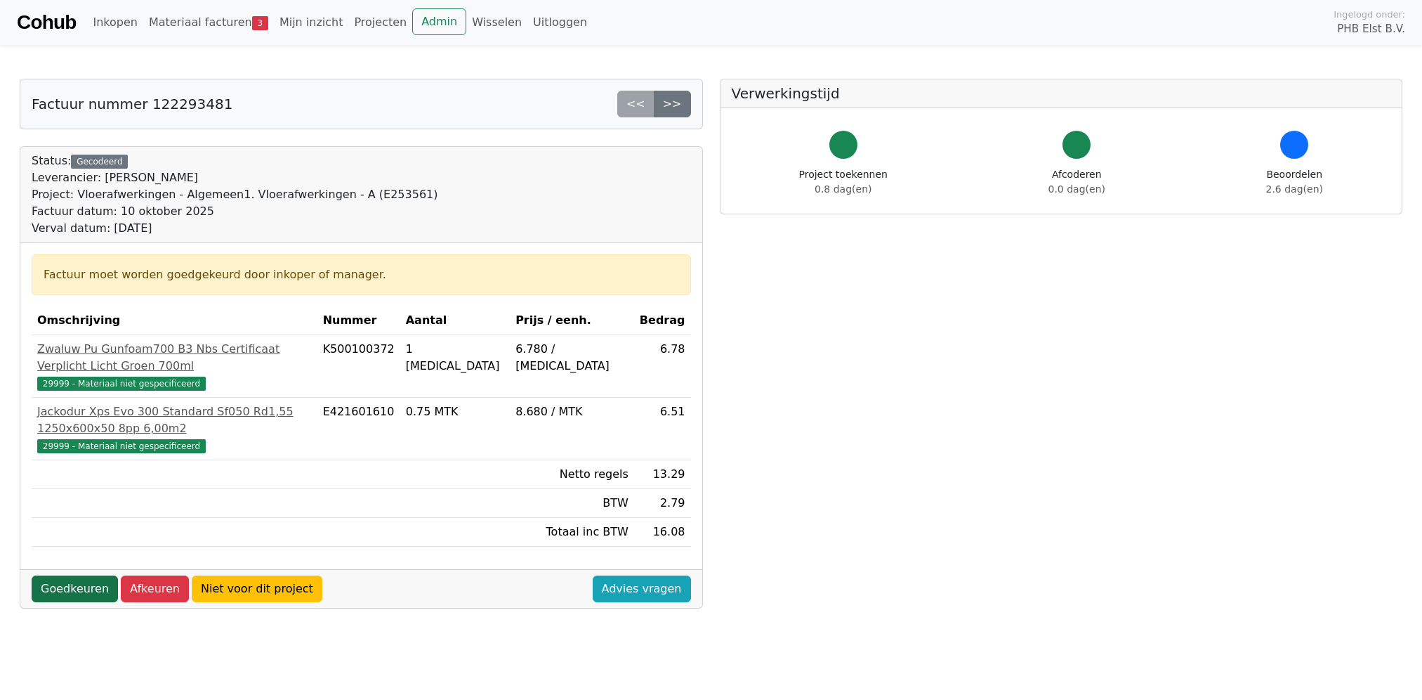
click at [89, 575] on link "Goedkeuren" at bounding box center [75, 588] width 86 height 27
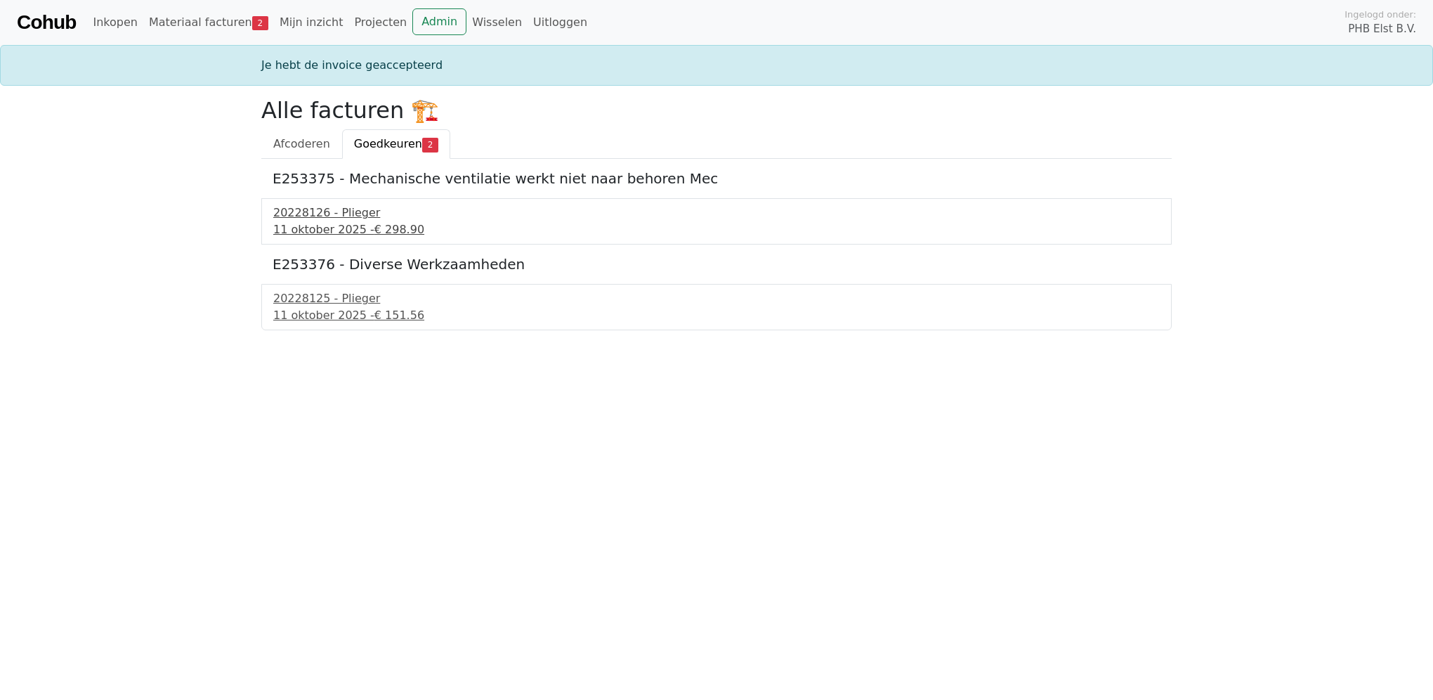
click at [310, 216] on div "20228126 - Plieger" at bounding box center [716, 212] width 887 height 17
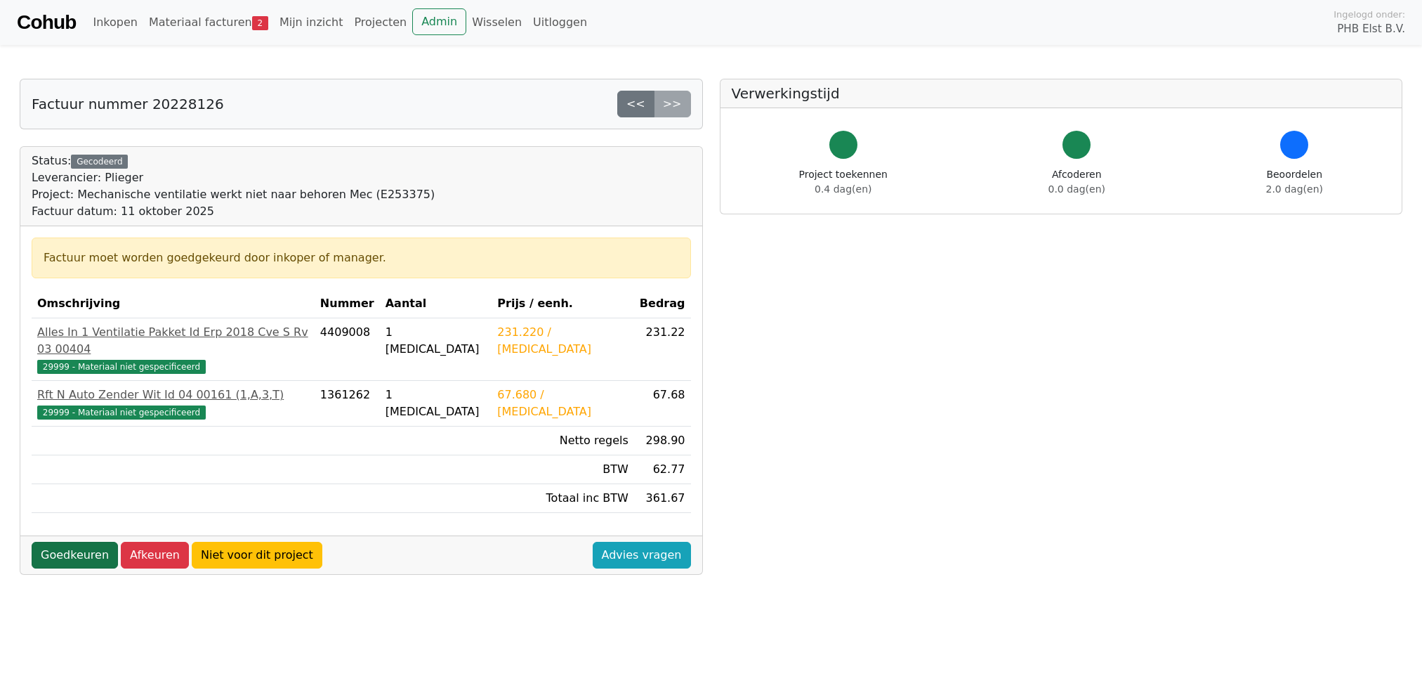
click at [66, 542] on link "Goedkeuren" at bounding box center [75, 555] width 86 height 27
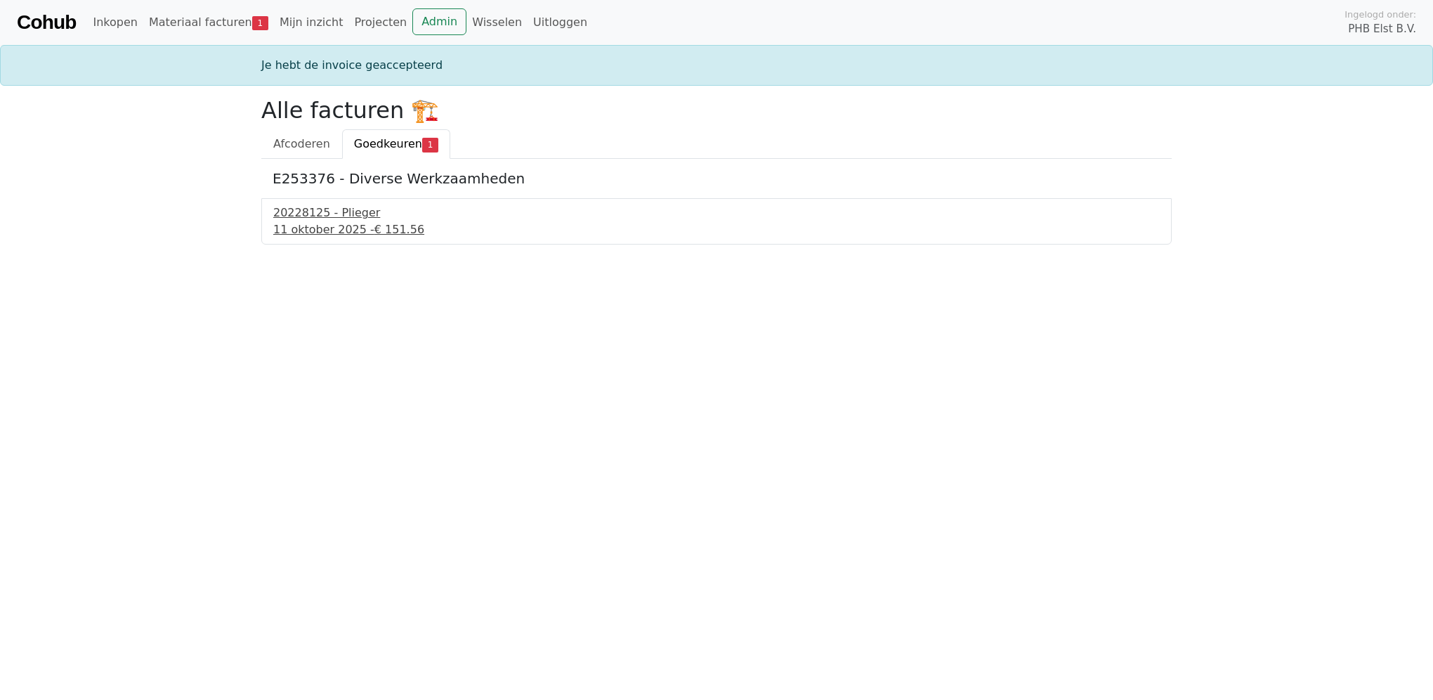
click at [334, 213] on div "20228125 - Plieger" at bounding box center [716, 212] width 887 height 17
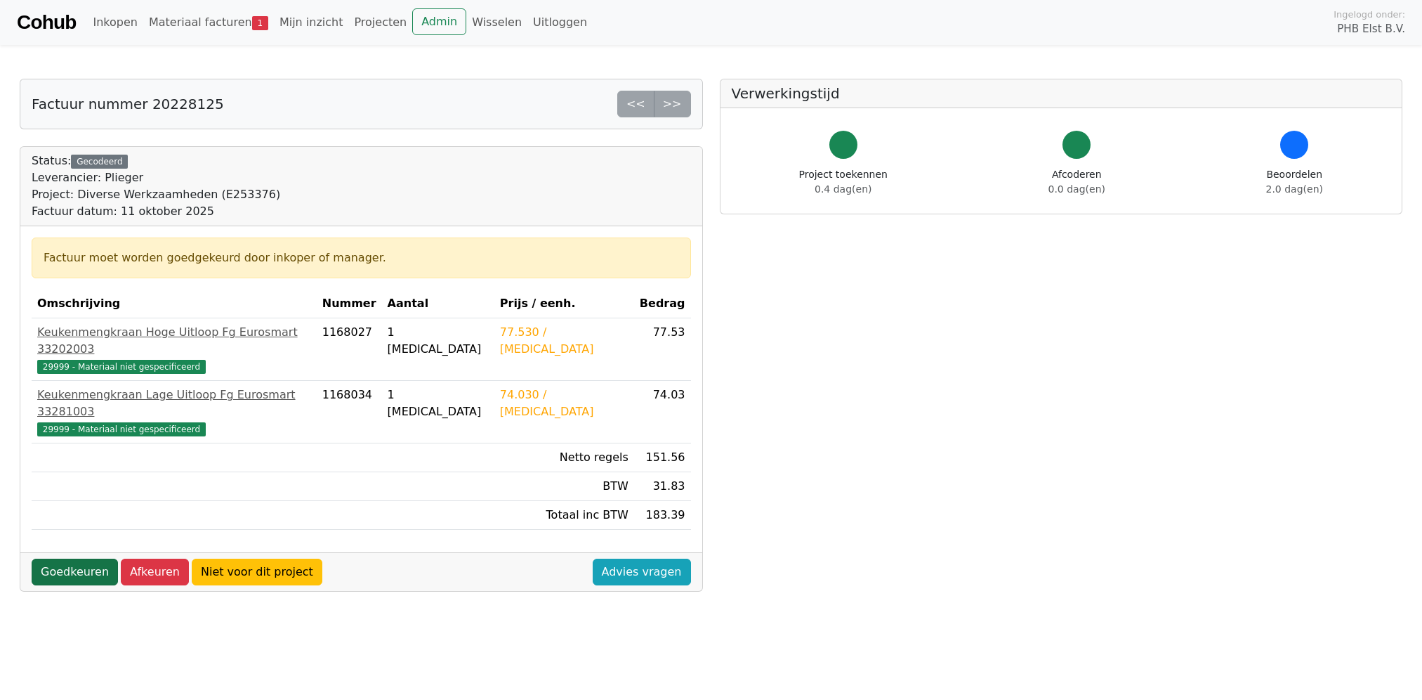
click at [68, 558] on link "Goedkeuren" at bounding box center [75, 571] width 86 height 27
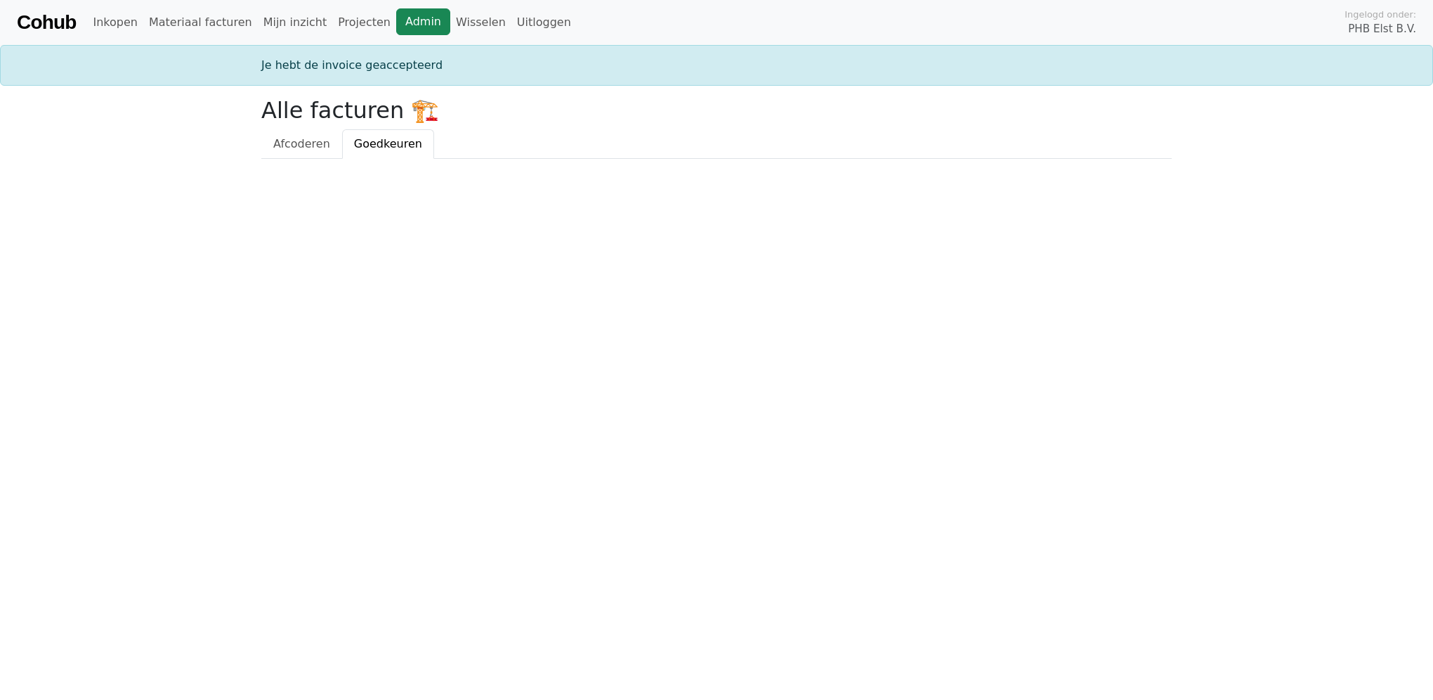
click at [398, 15] on link "Admin" at bounding box center [423, 21] width 54 height 27
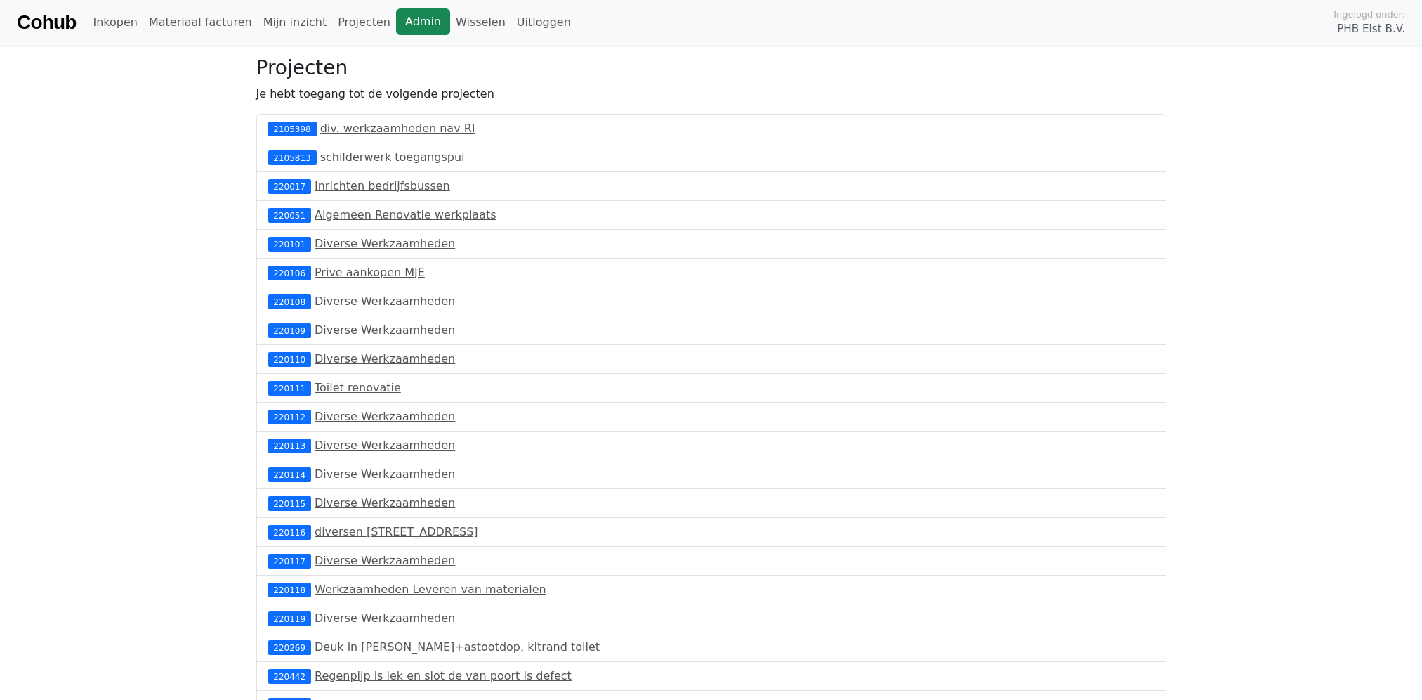
click at [408, 8] on link "Admin" at bounding box center [423, 21] width 54 height 27
click at [398, 19] on link "Admin" at bounding box center [423, 21] width 54 height 27
click at [412, 25] on link "Admin" at bounding box center [439, 21] width 54 height 27
click at [235, 23] on link "Materiaal facturen 2" at bounding box center [208, 22] width 131 height 28
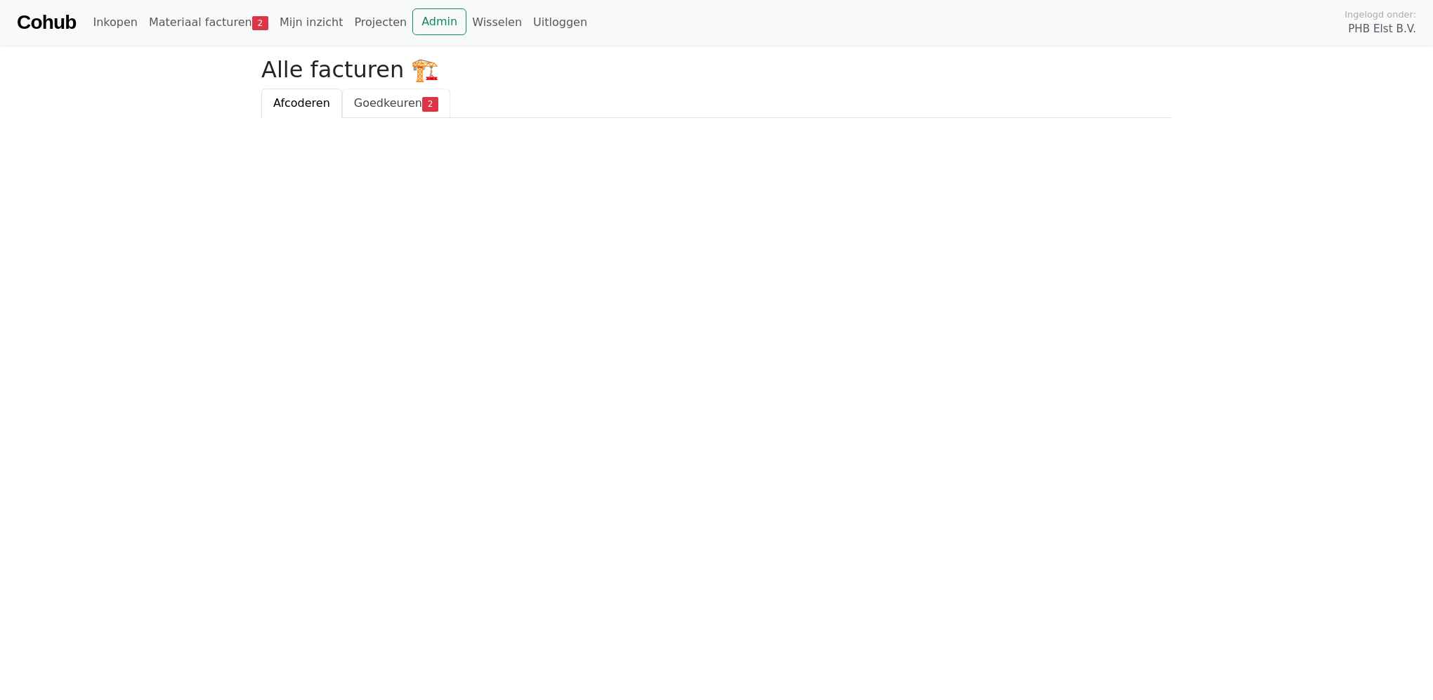
click at [406, 101] on span "Goedkeuren" at bounding box center [388, 102] width 68 height 13
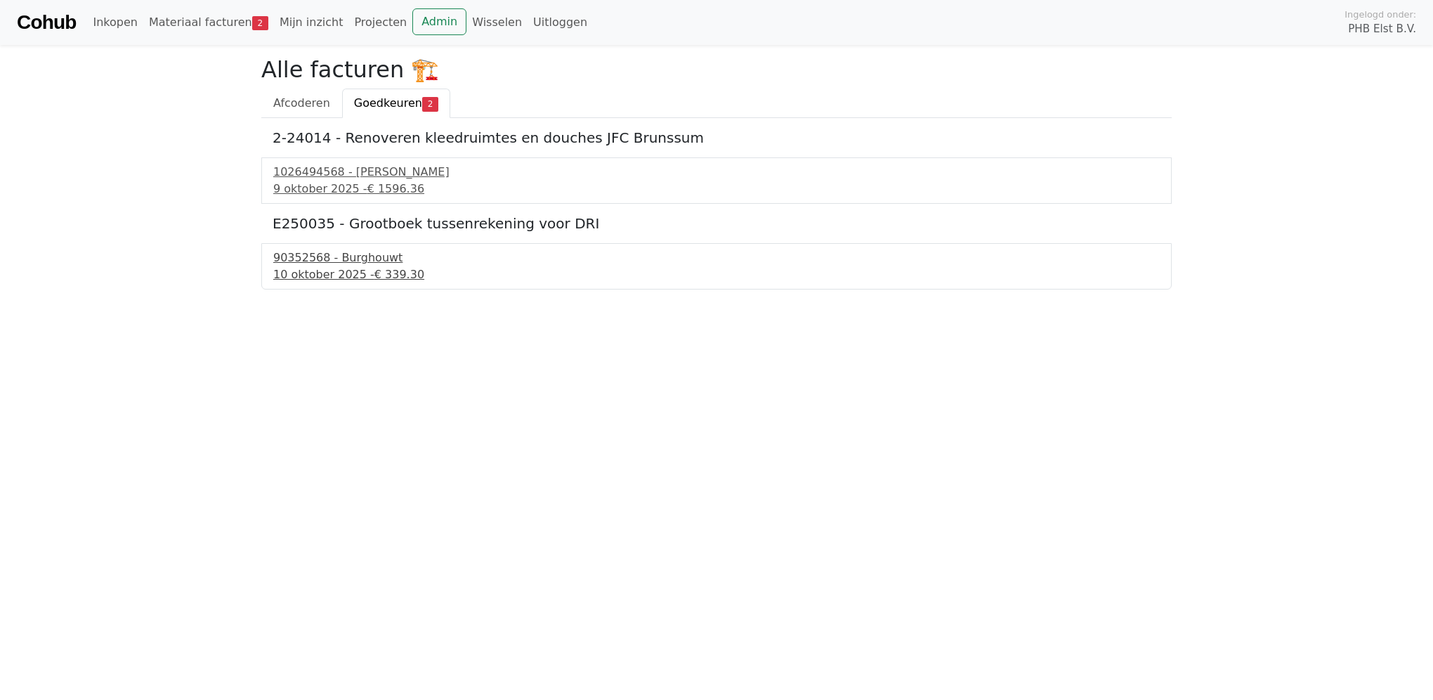
click at [321, 271] on div "10 oktober 2025 - € 339.30" at bounding box center [716, 274] width 887 height 17
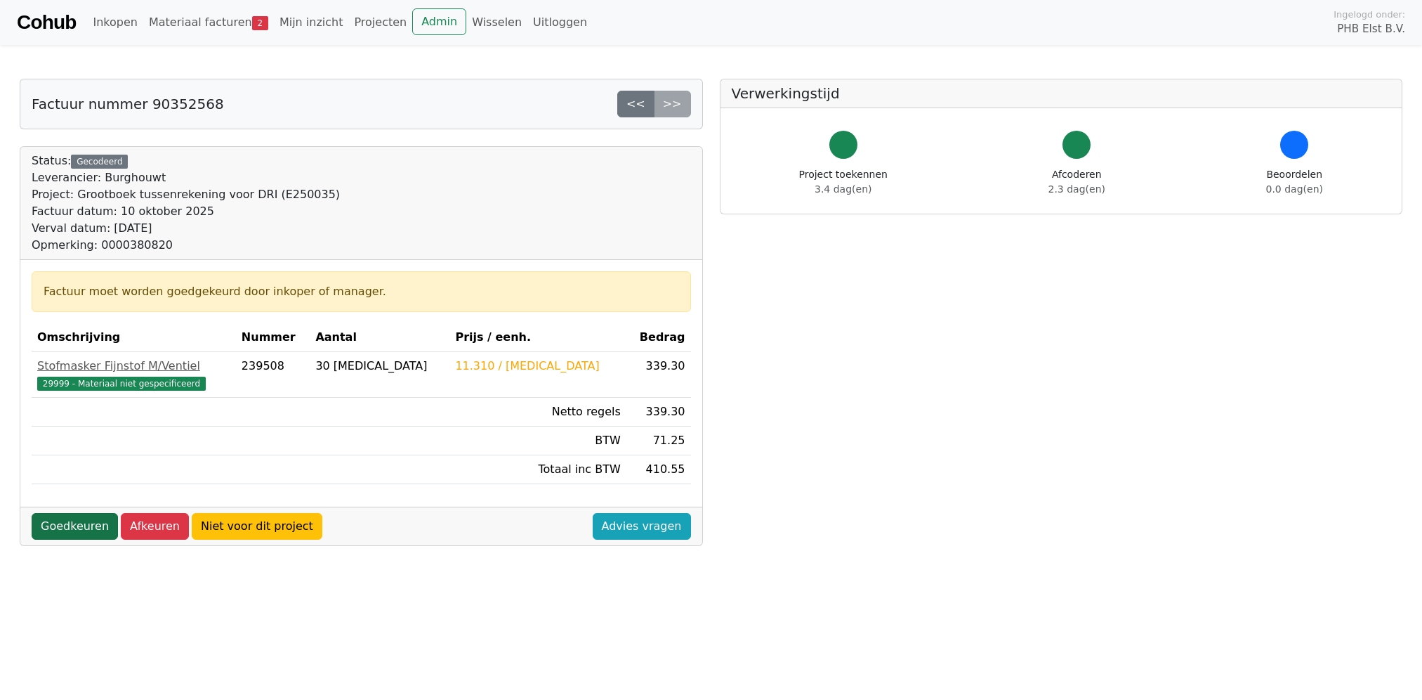
click at [45, 522] on link "Goedkeuren" at bounding box center [75, 526] width 86 height 27
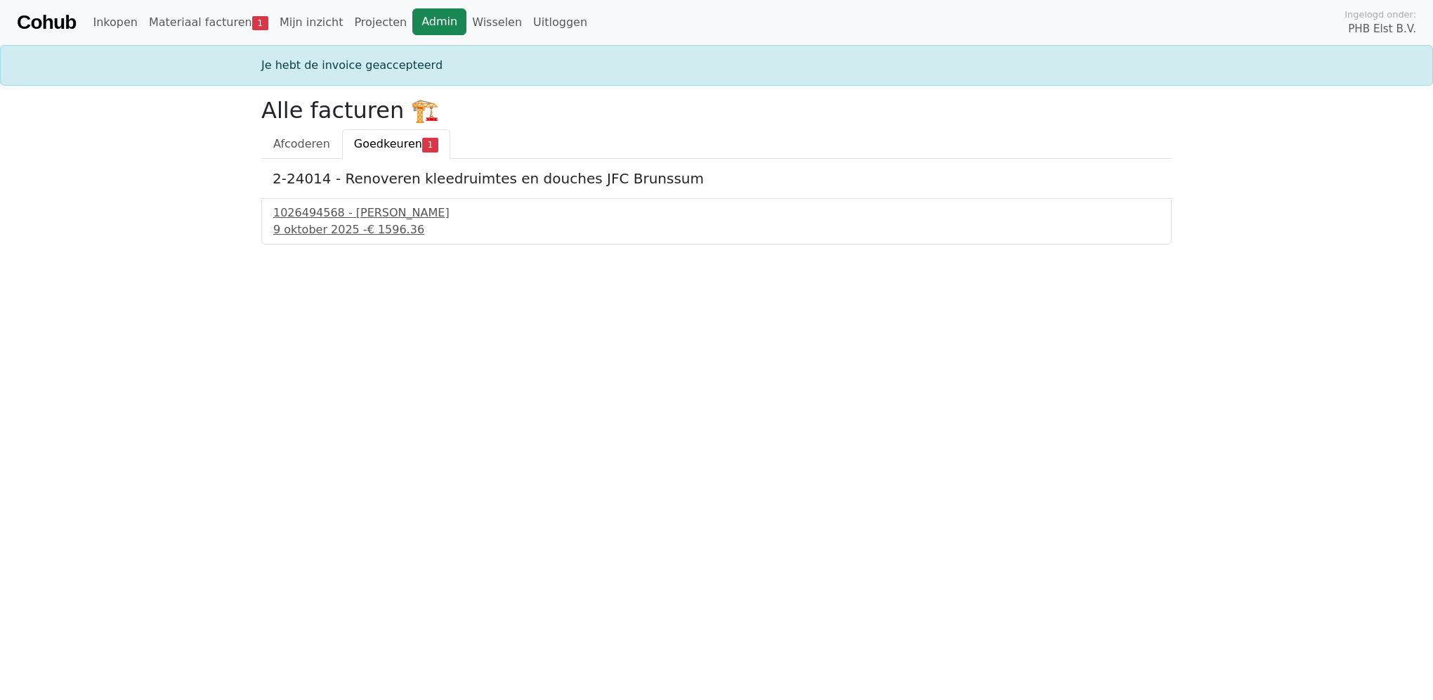
click at [412, 15] on link "Admin" at bounding box center [439, 21] width 54 height 27
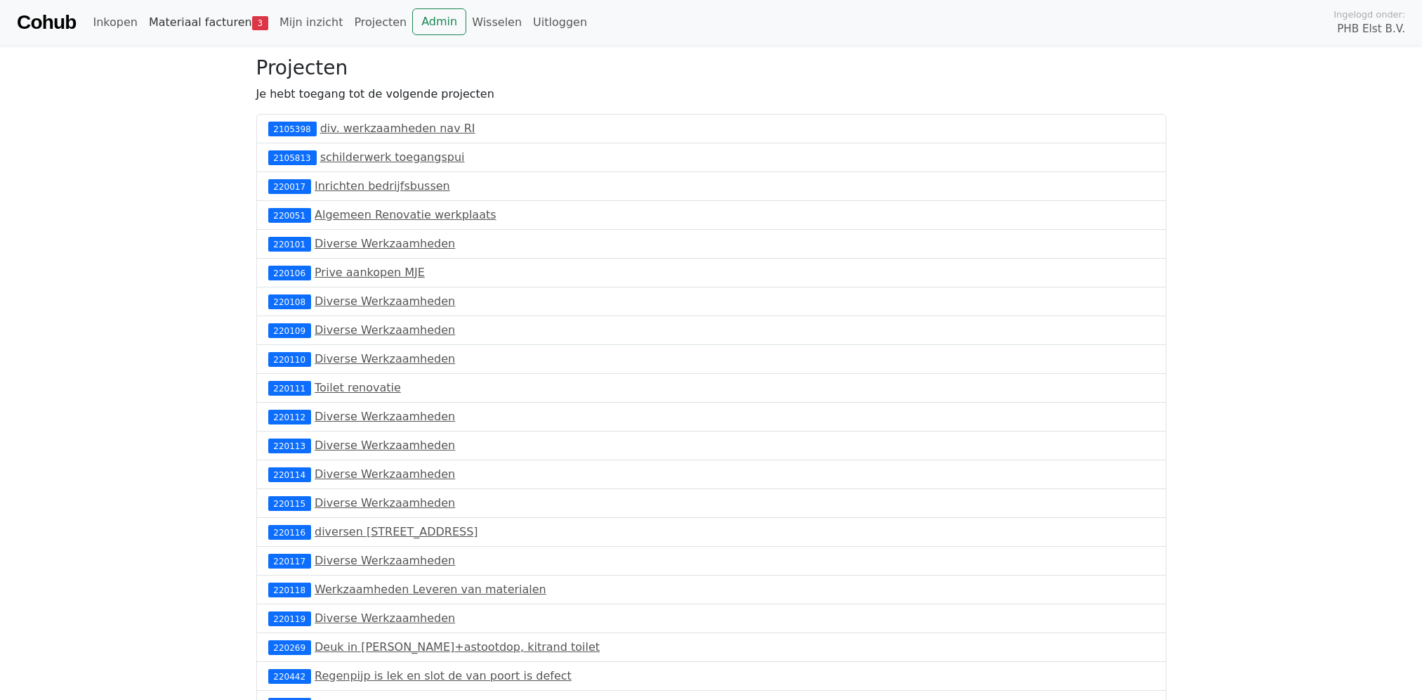
click at [231, 26] on link "Materiaal facturen 3" at bounding box center [208, 22] width 131 height 28
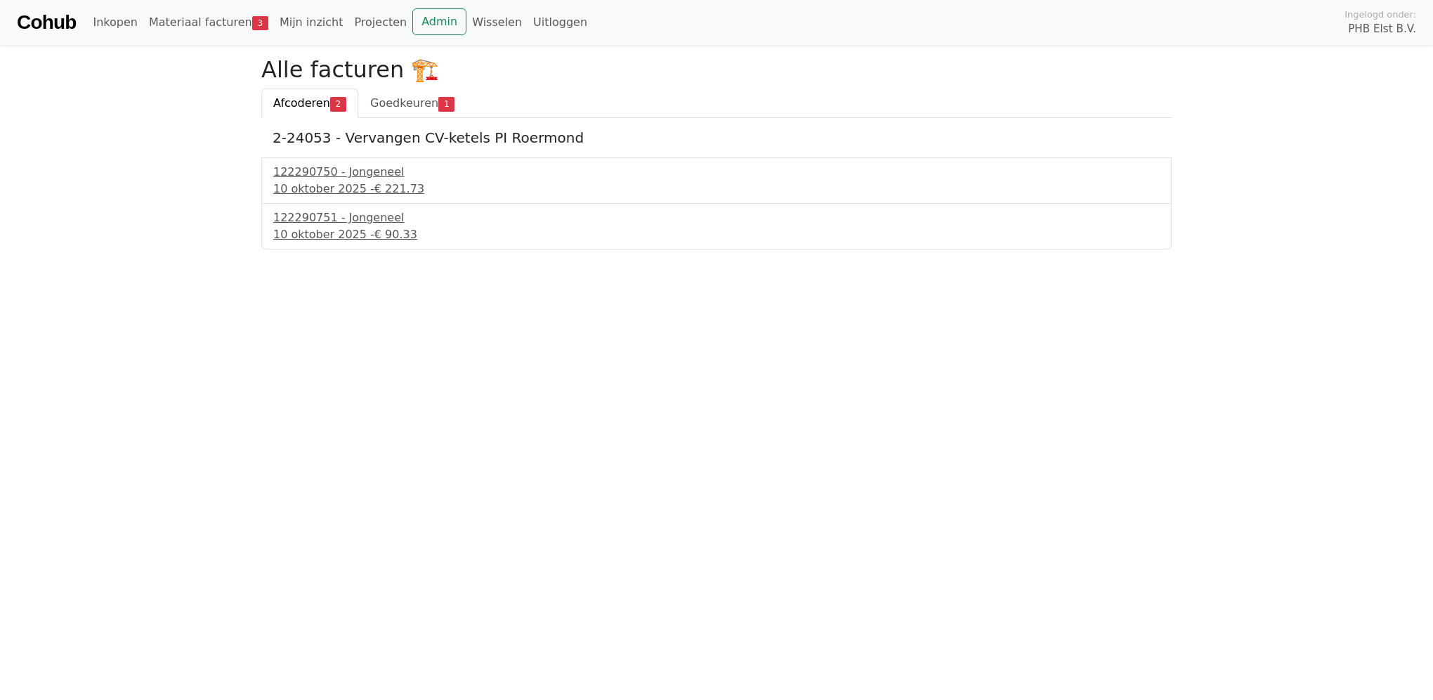
click at [317, 96] on span "Afcoderen" at bounding box center [301, 102] width 57 height 13
click at [315, 105] on span "Afcoderen" at bounding box center [301, 102] width 57 height 13
click at [296, 180] on div "122290750 - Jongeneel" at bounding box center [716, 172] width 887 height 17
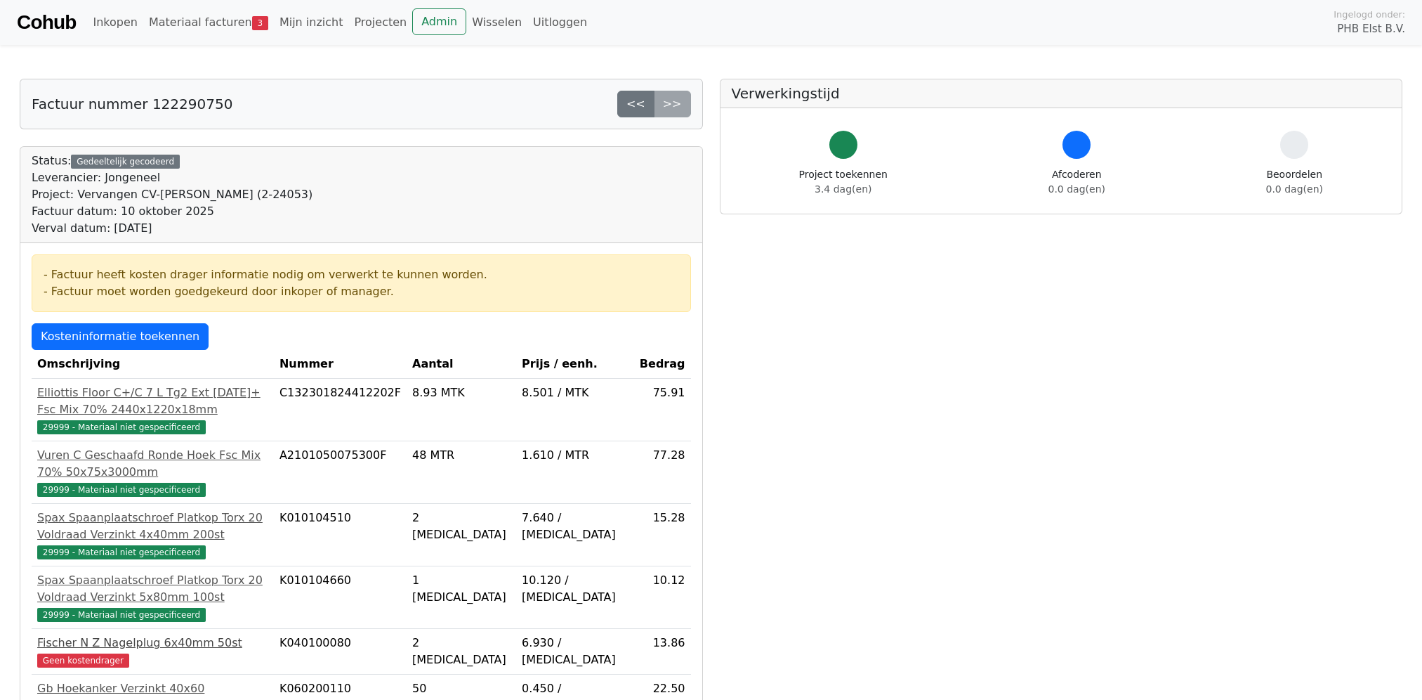
click at [64, 653] on span "Geen kostendrager" at bounding box center [83, 660] width 92 height 14
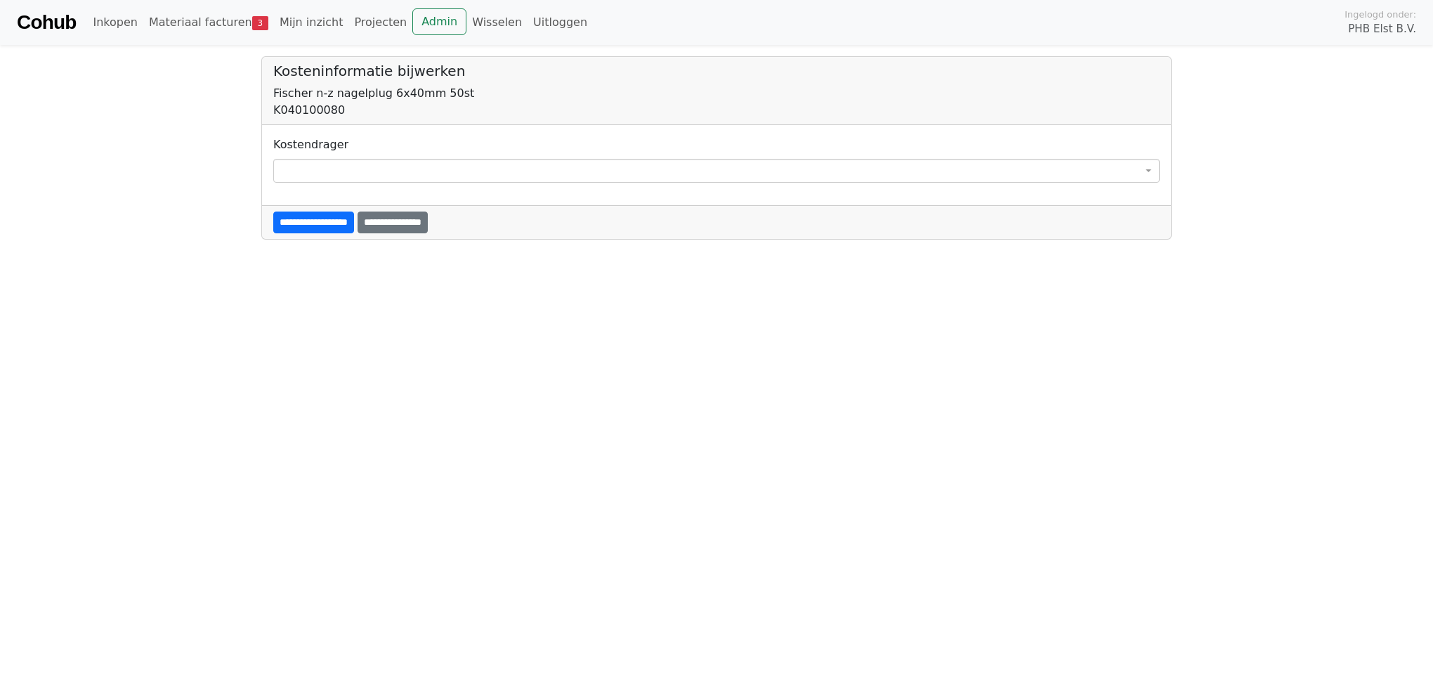
click at [351, 168] on span at bounding box center [716, 171] width 887 height 24
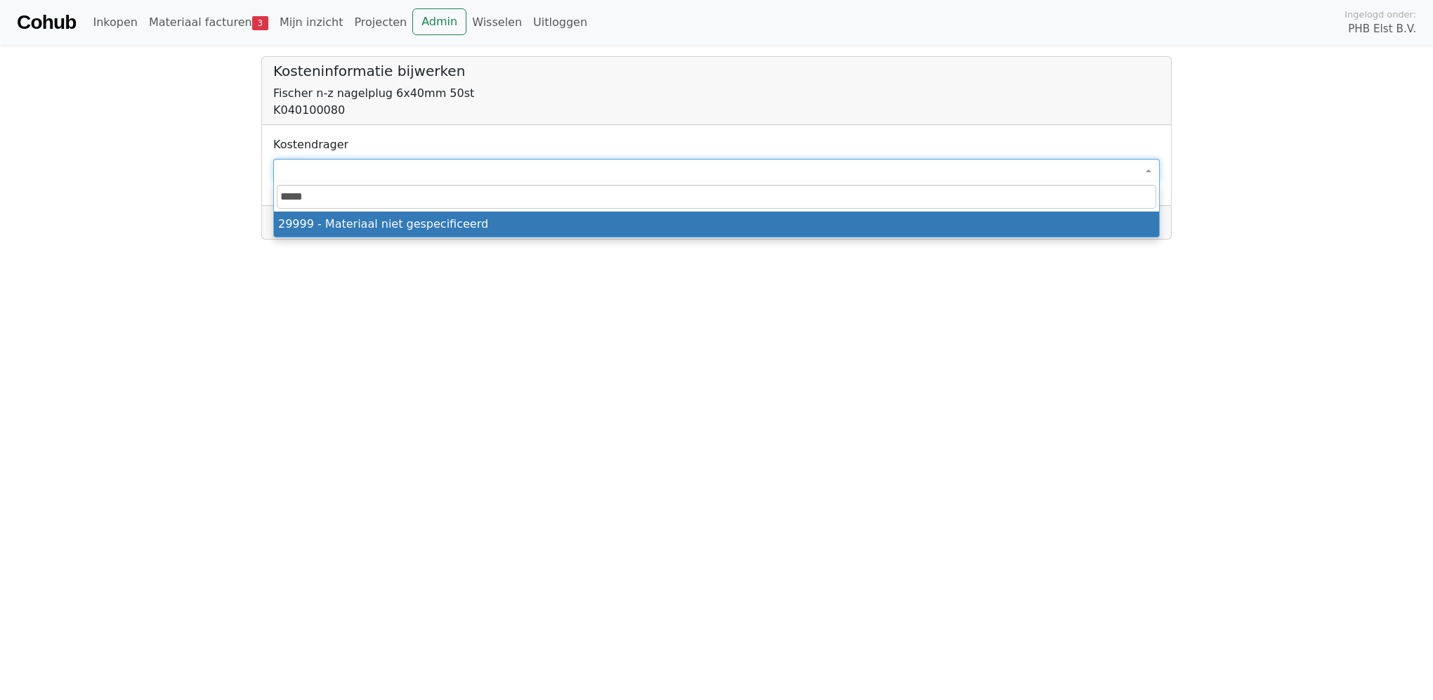
type input "*****"
select select "****"
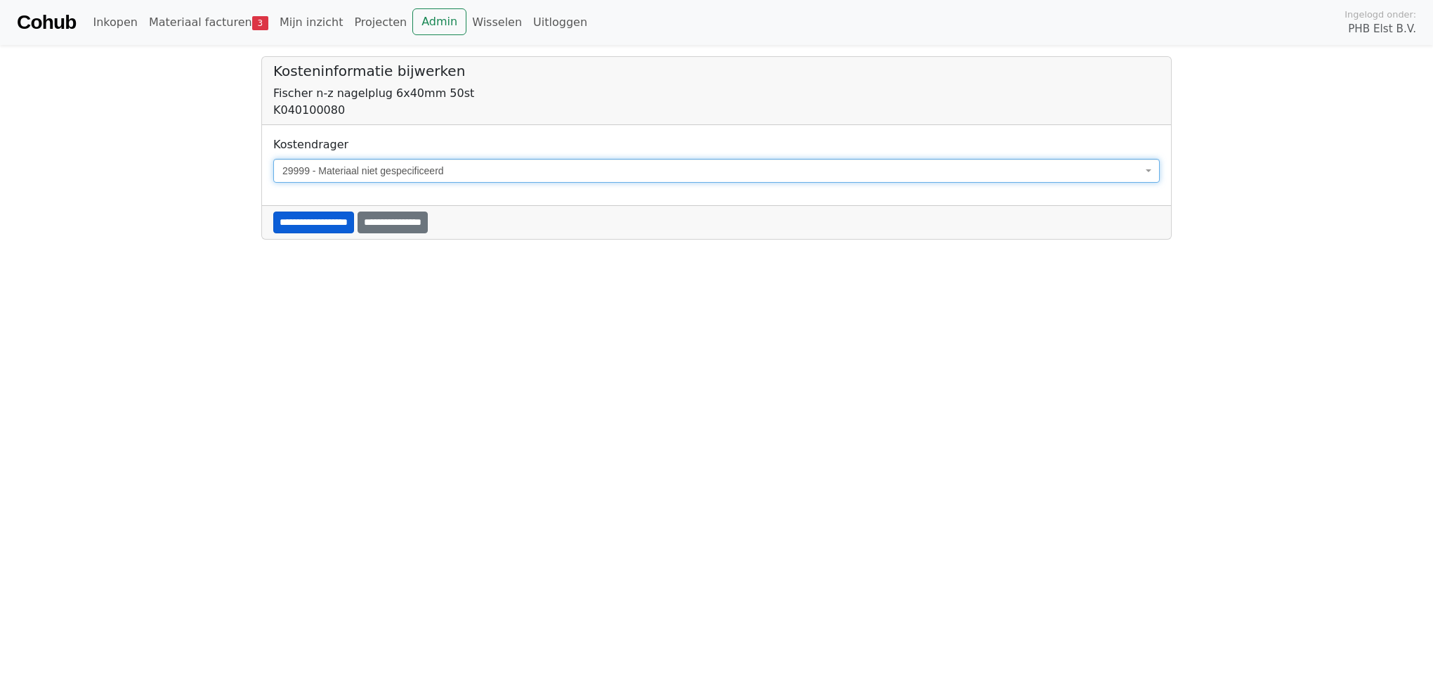
click at [331, 218] on input "**********" at bounding box center [313, 222] width 81 height 22
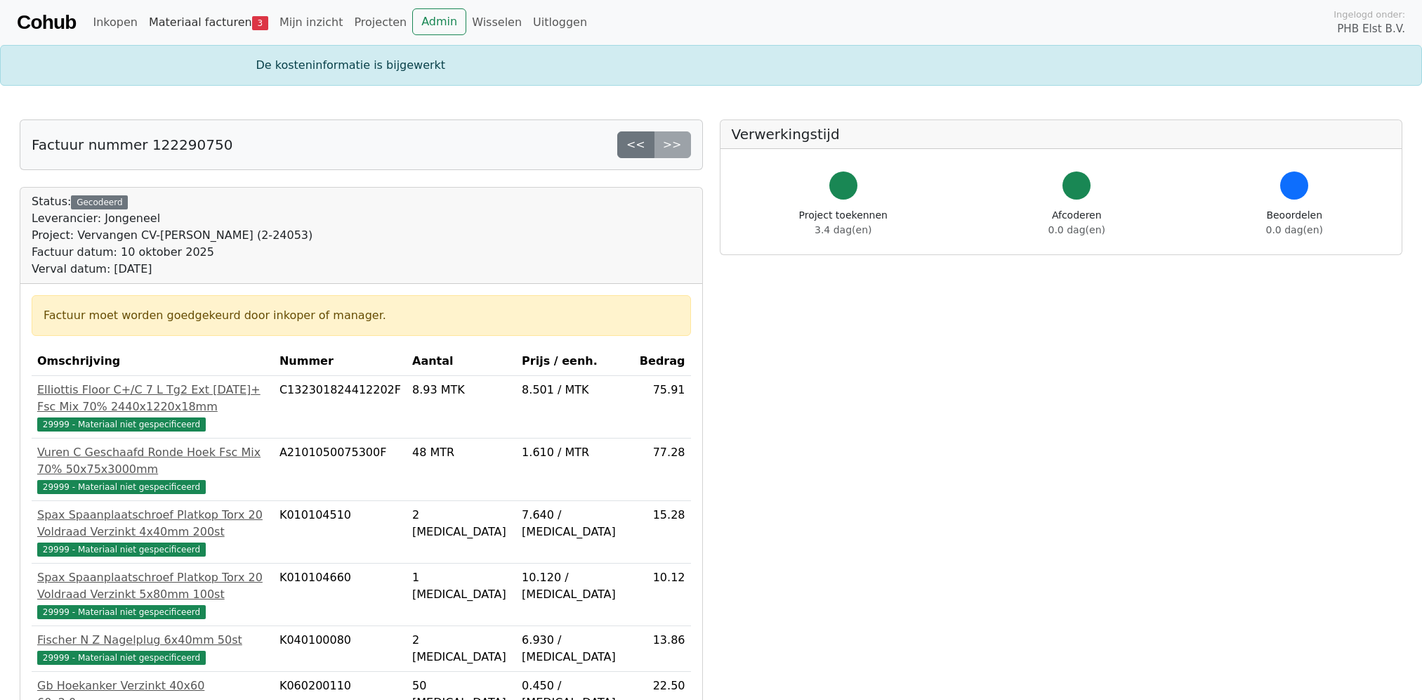
click at [216, 14] on link "Materiaal facturen 3" at bounding box center [208, 22] width 131 height 28
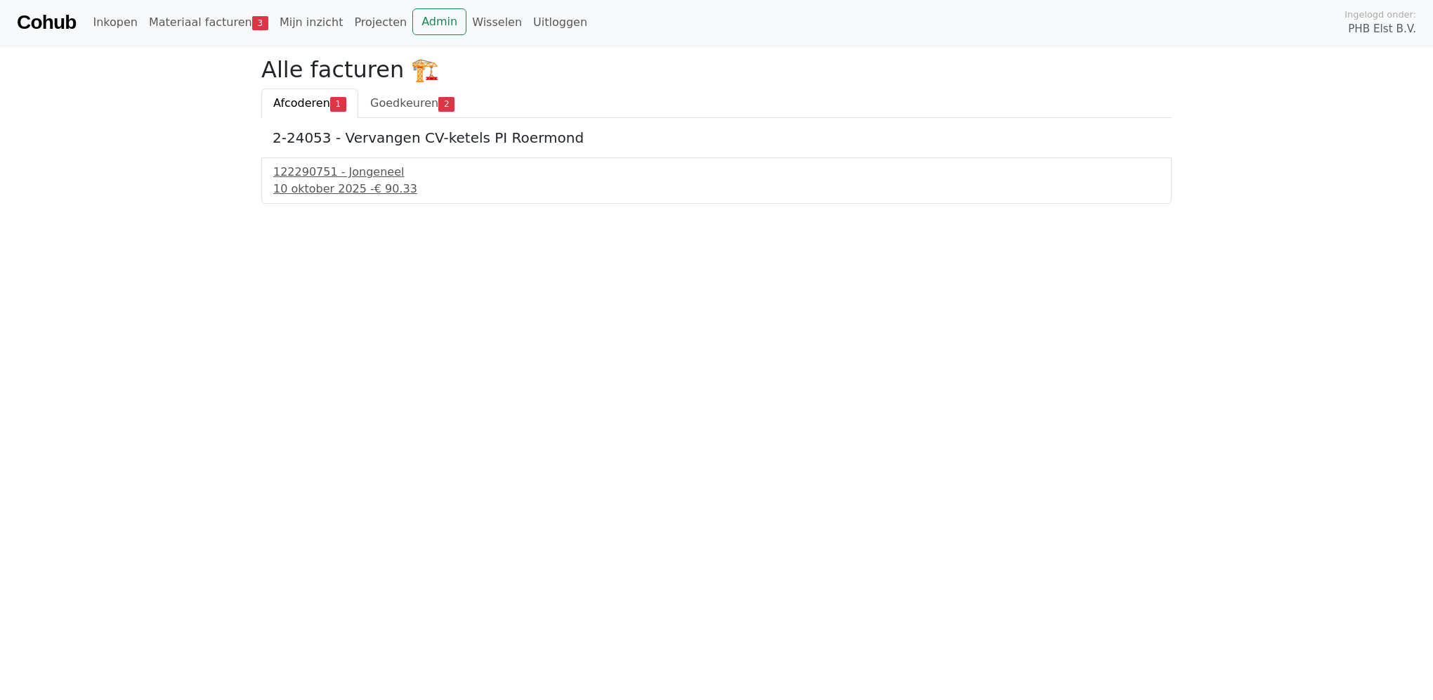
click at [306, 105] on span "Afcoderen" at bounding box center [301, 102] width 57 height 13
click at [304, 165] on div "122290751 - Jongeneel 10 oktober 2025 - € 90.33" at bounding box center [716, 180] width 910 height 46
click at [306, 170] on div "122290751 - Jongeneel" at bounding box center [716, 172] width 887 height 17
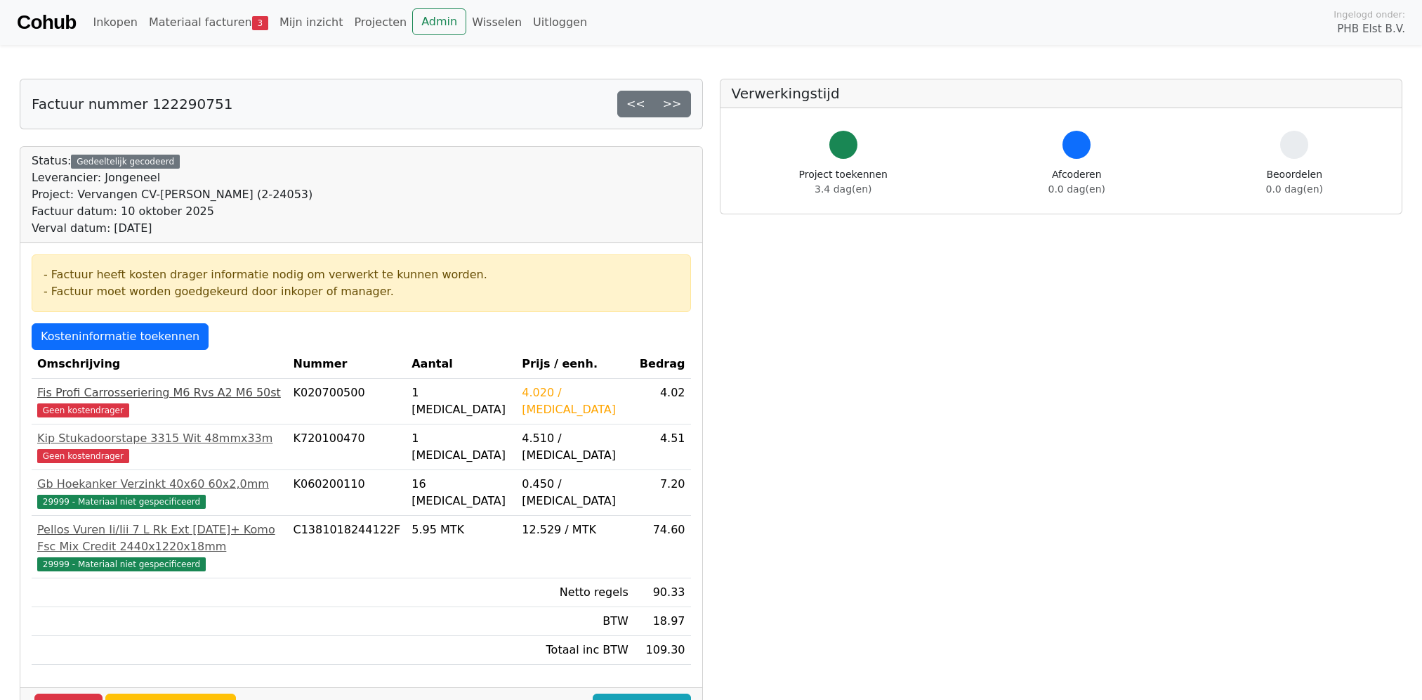
click at [76, 412] on span "Geen kostendrager" at bounding box center [83, 410] width 92 height 14
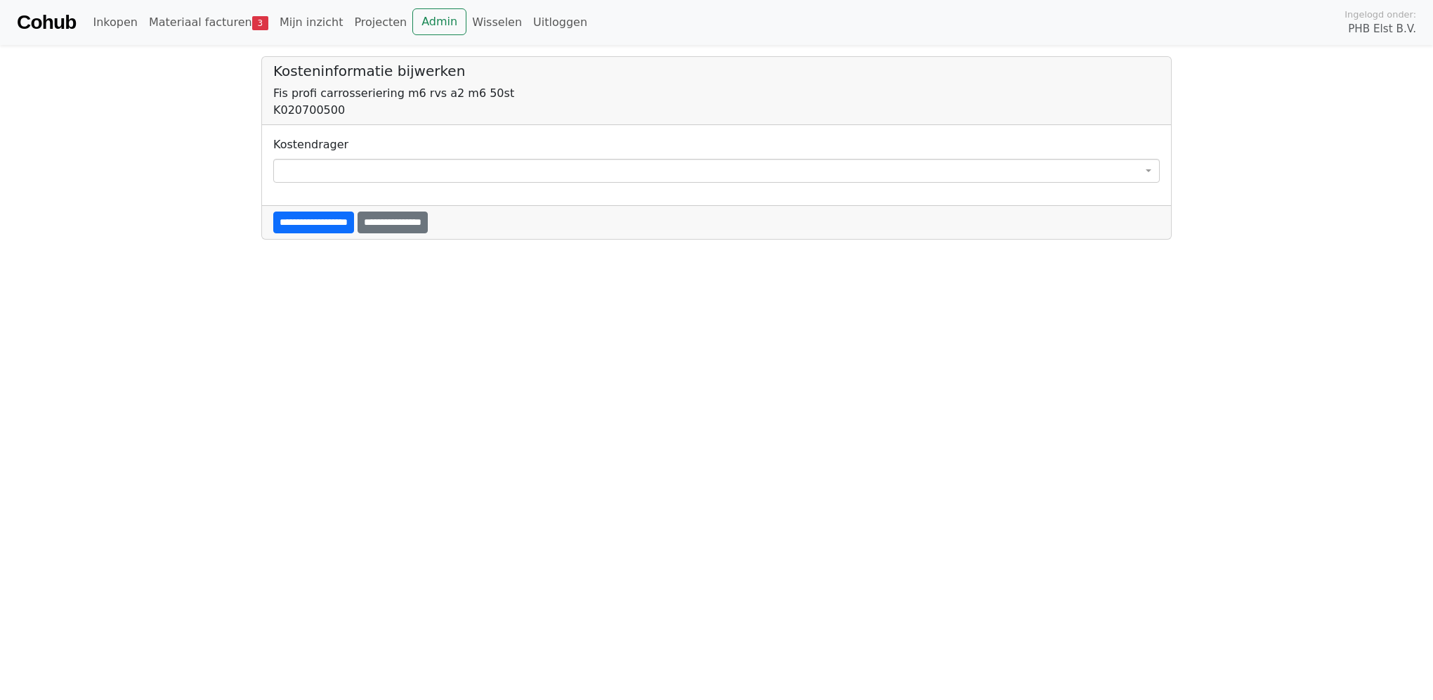
click at [365, 169] on span at bounding box center [716, 171] width 887 height 24
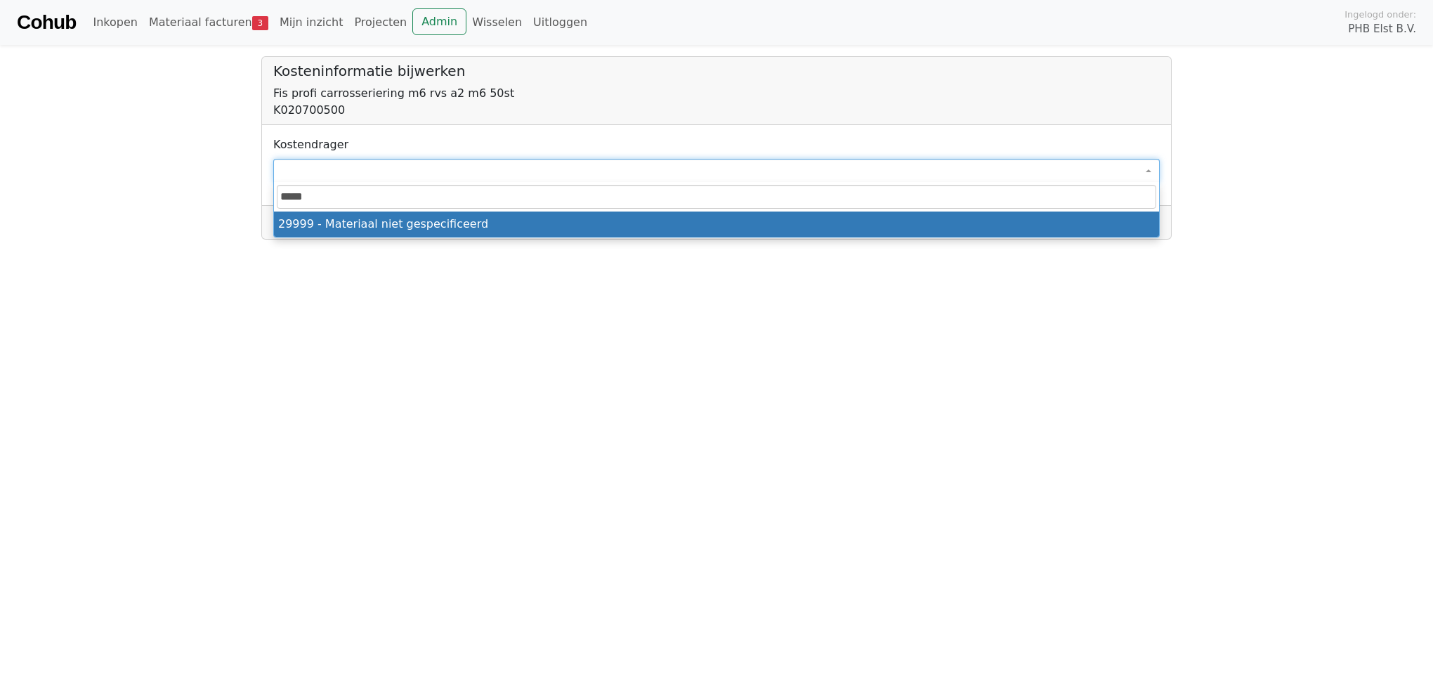
type input "*****"
select select "****"
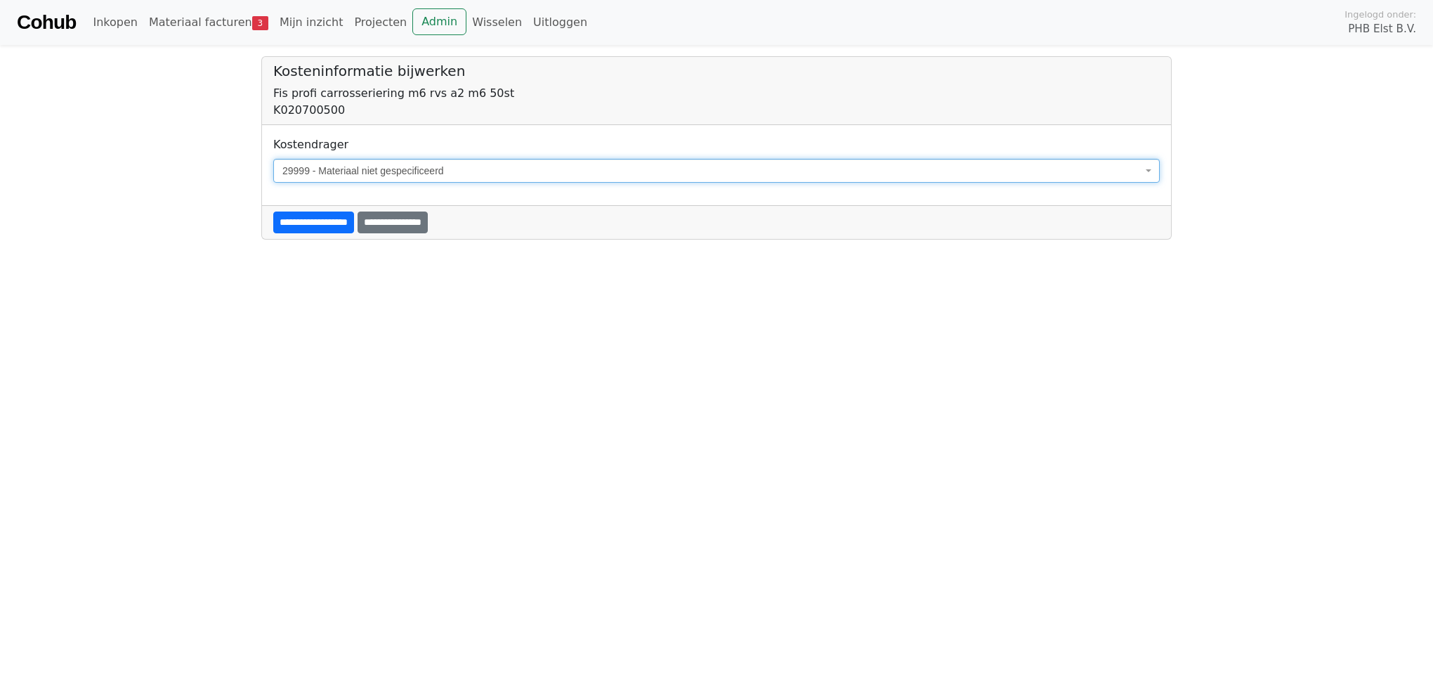
click at [301, 220] on input "**********" at bounding box center [313, 222] width 81 height 22
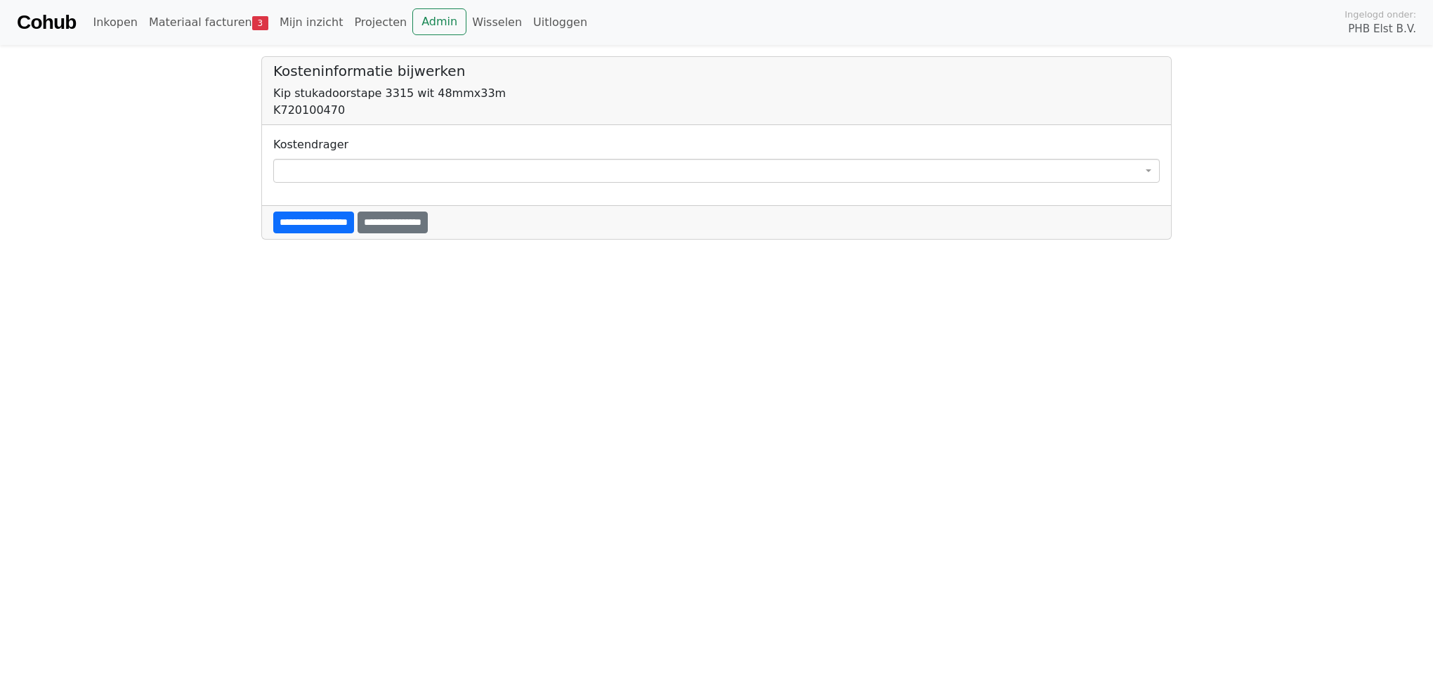
click at [306, 169] on span at bounding box center [716, 171] width 887 height 24
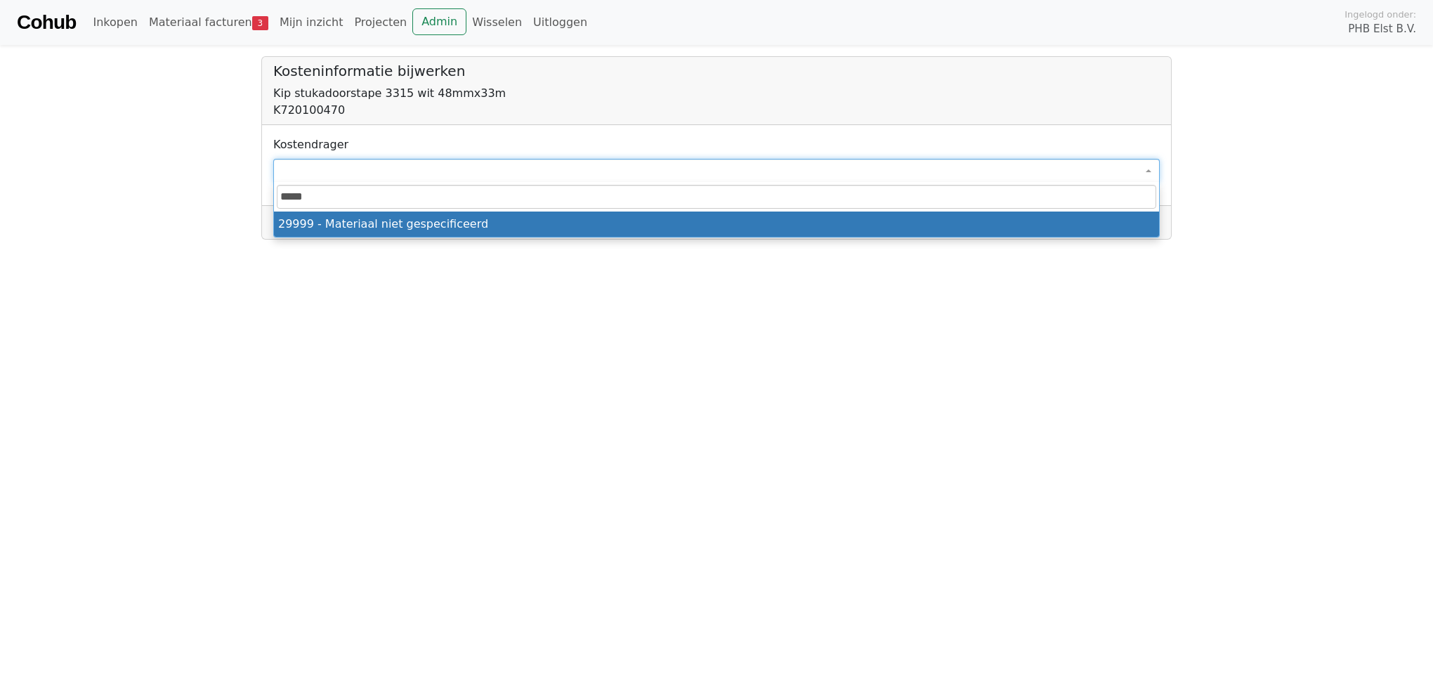
type input "*****"
select select "****"
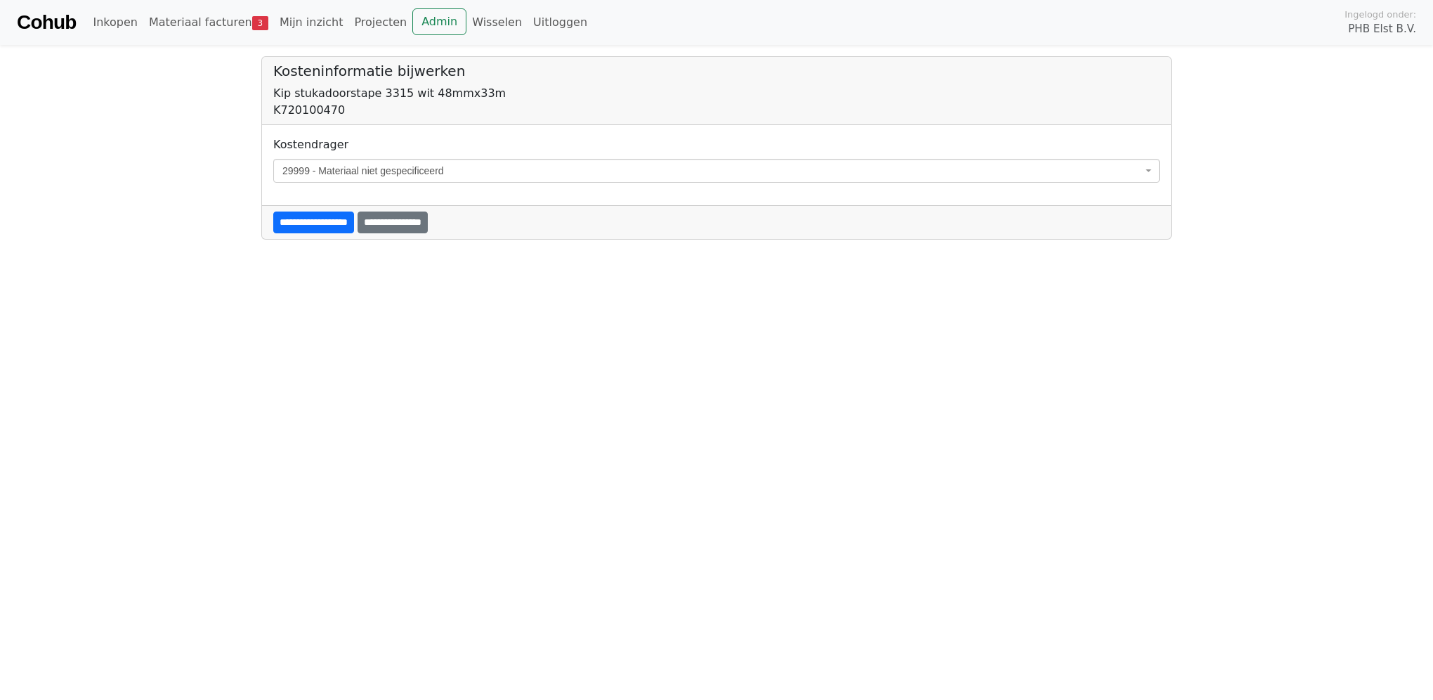
click at [284, 224] on input "**********" at bounding box center [313, 222] width 81 height 22
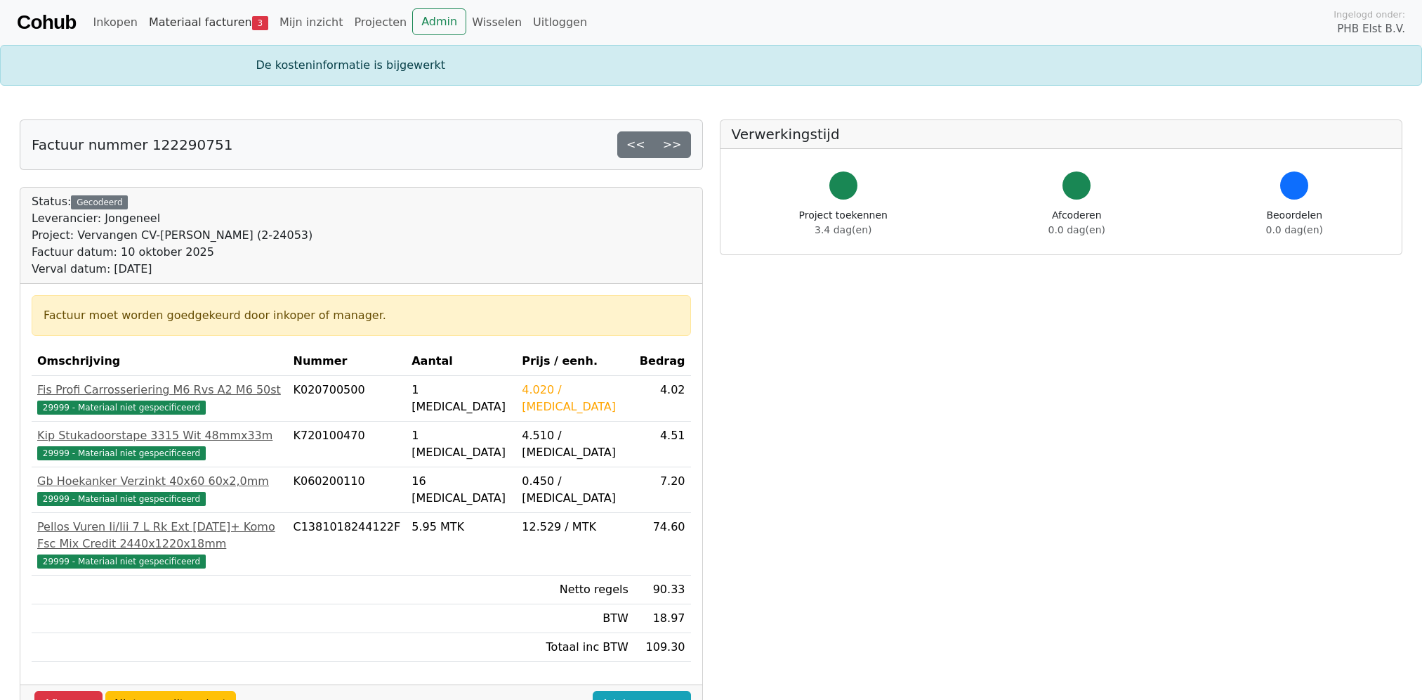
click at [202, 20] on link "Materiaal facturen 3" at bounding box center [208, 22] width 131 height 28
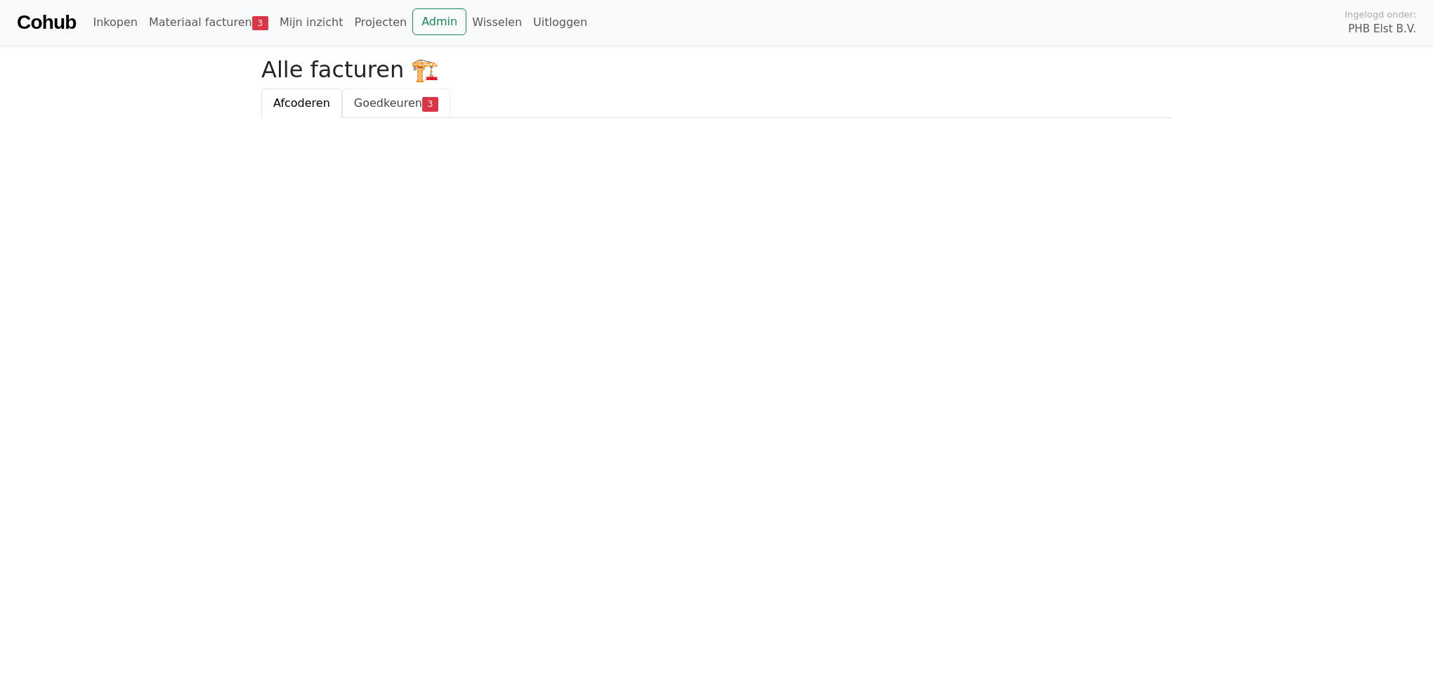
click at [367, 98] on span "Goedkeuren" at bounding box center [388, 102] width 68 height 13
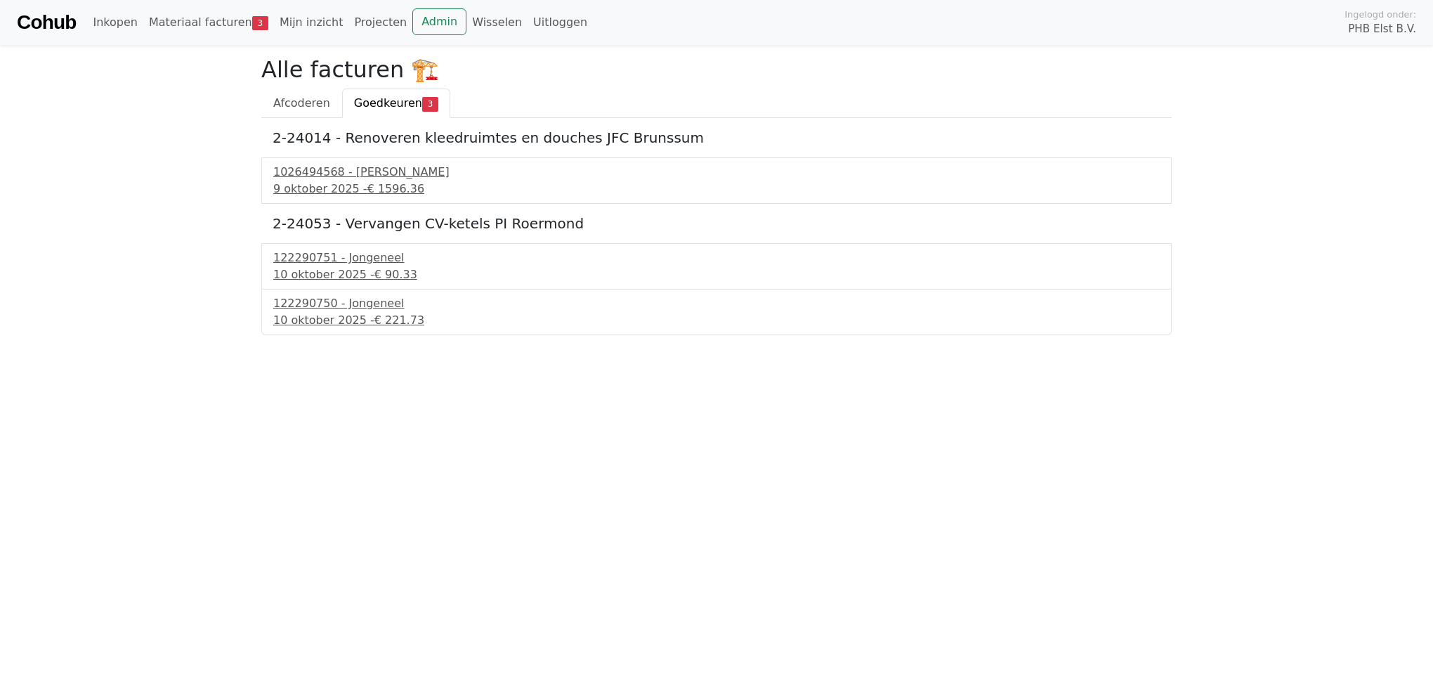
click at [55, 18] on link "Cohub" at bounding box center [46, 23] width 59 height 34
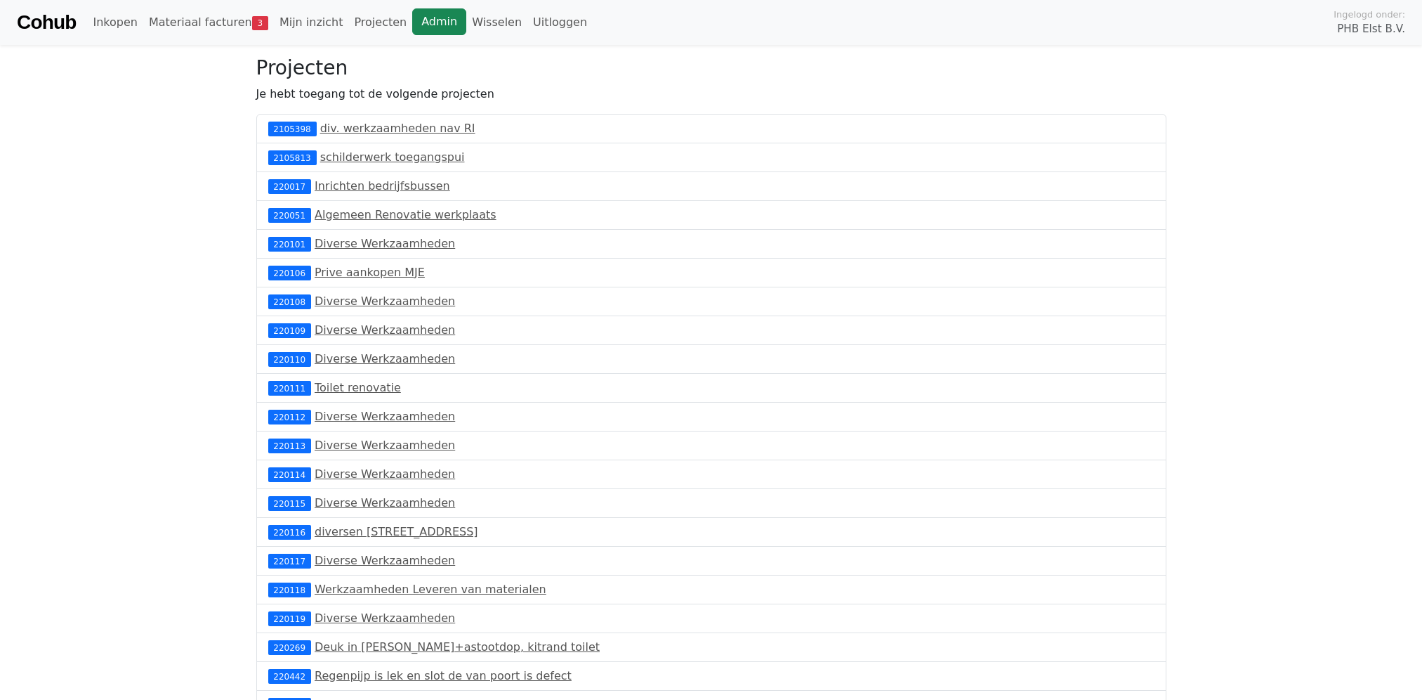
click at [412, 20] on link "Admin" at bounding box center [439, 21] width 54 height 27
click at [211, 22] on link "Materiaal facturen 3" at bounding box center [208, 22] width 131 height 28
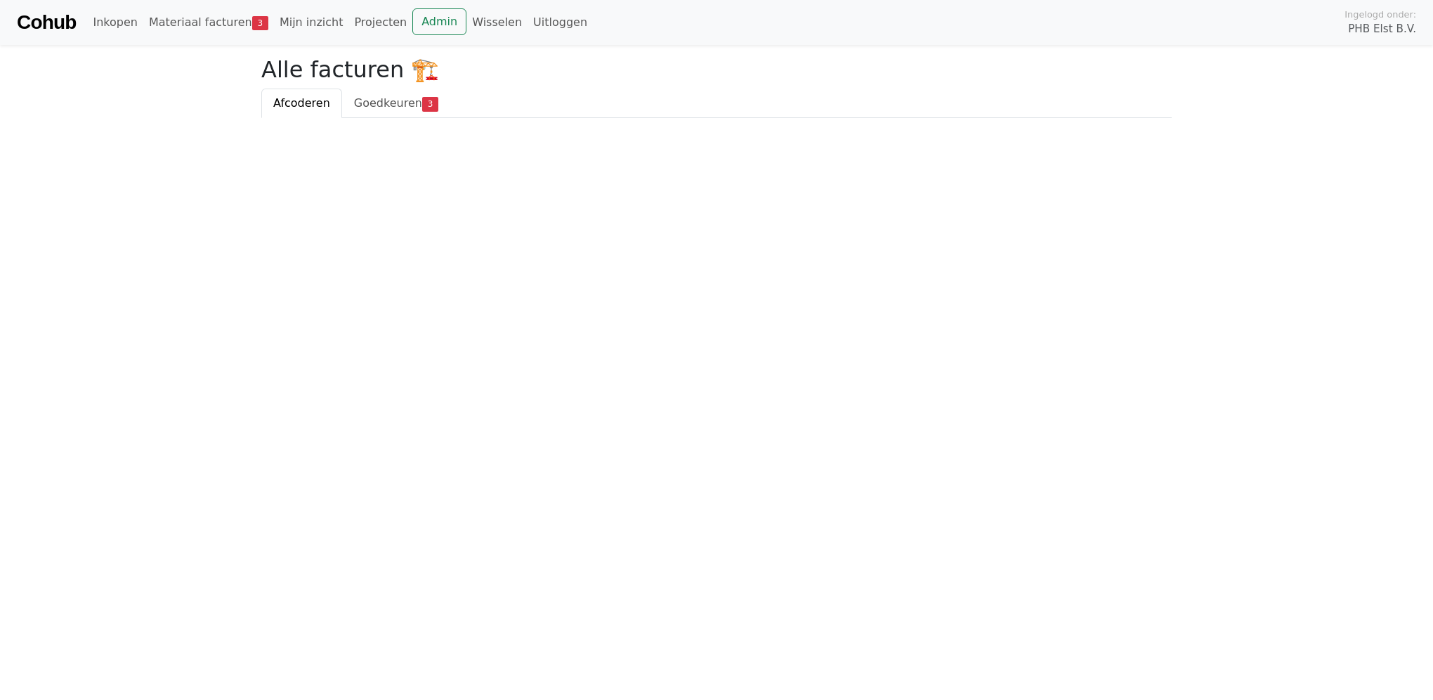
click at [42, 15] on link "Cohub" at bounding box center [46, 23] width 59 height 34
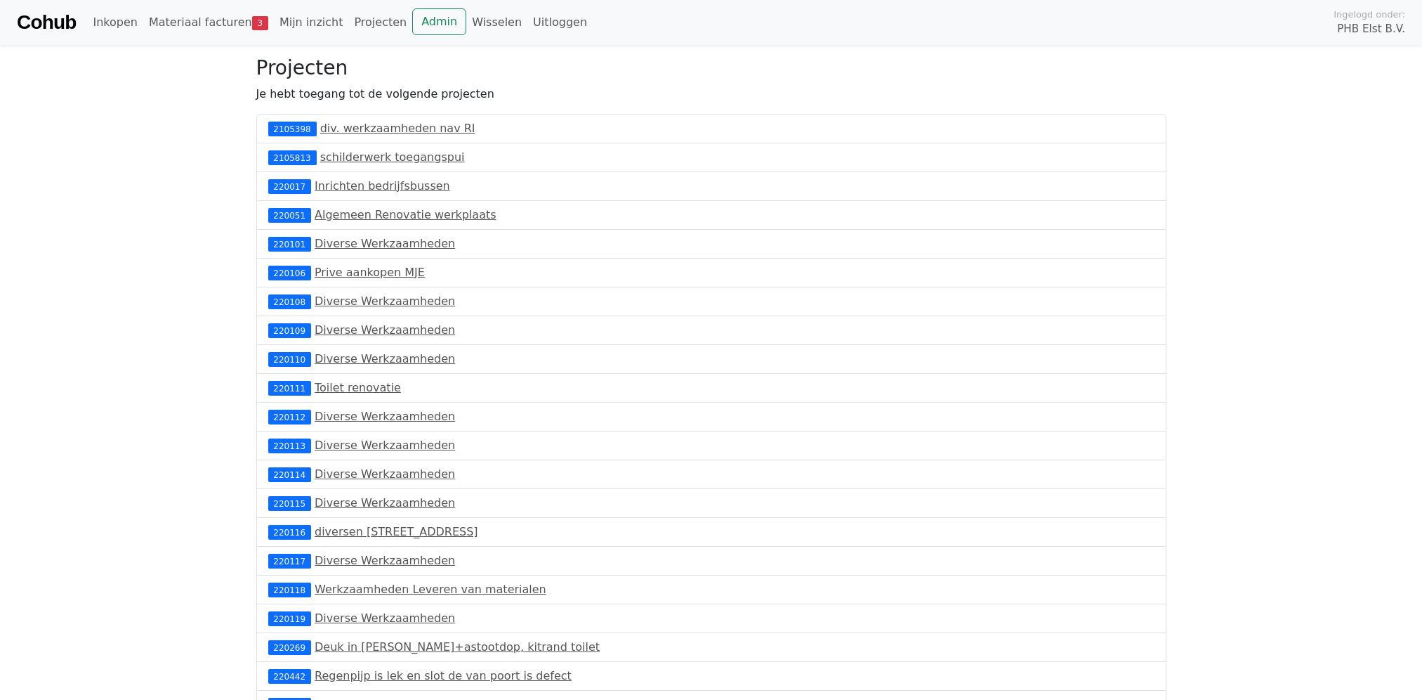
click at [42, 17] on link "Cohub" at bounding box center [46, 23] width 59 height 34
